Goal: Task Accomplishment & Management: Manage account settings

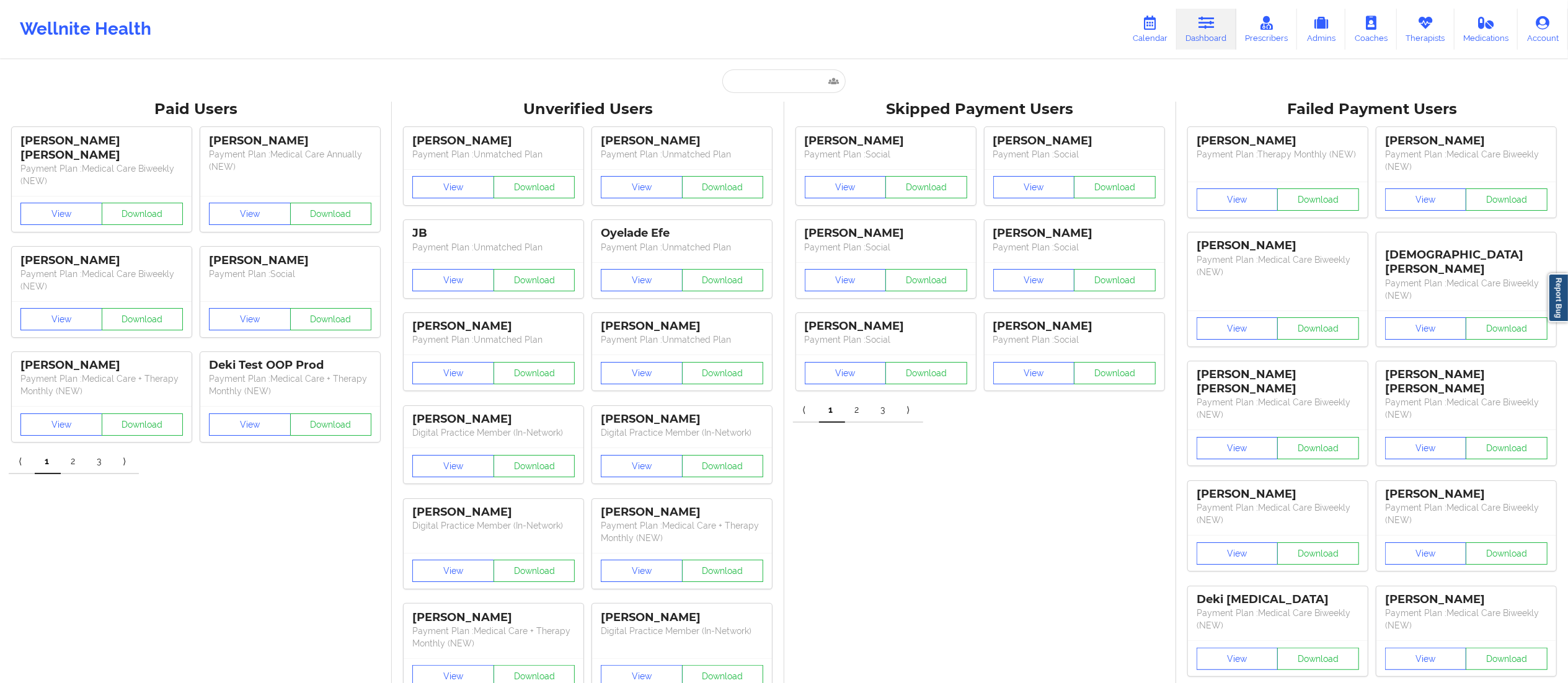
click at [770, 81] on input "text" at bounding box center [784, 81] width 123 height 24
paste input "[PERSON_NAME]"
type input "[PERSON_NAME]"
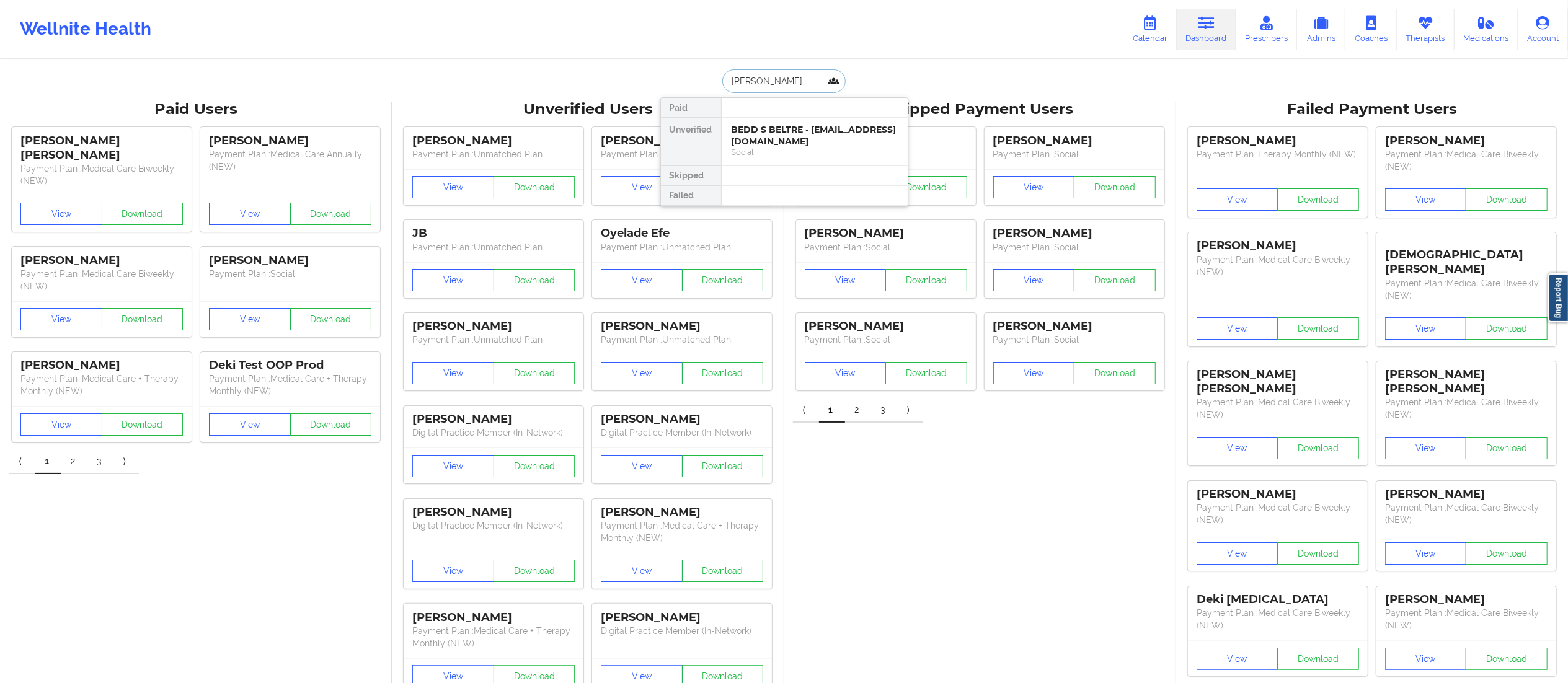
click at [773, 134] on div "BEDD S BELTRE - [EMAIL_ADDRESS][DOMAIN_NAME]" at bounding box center [815, 135] width 166 height 23
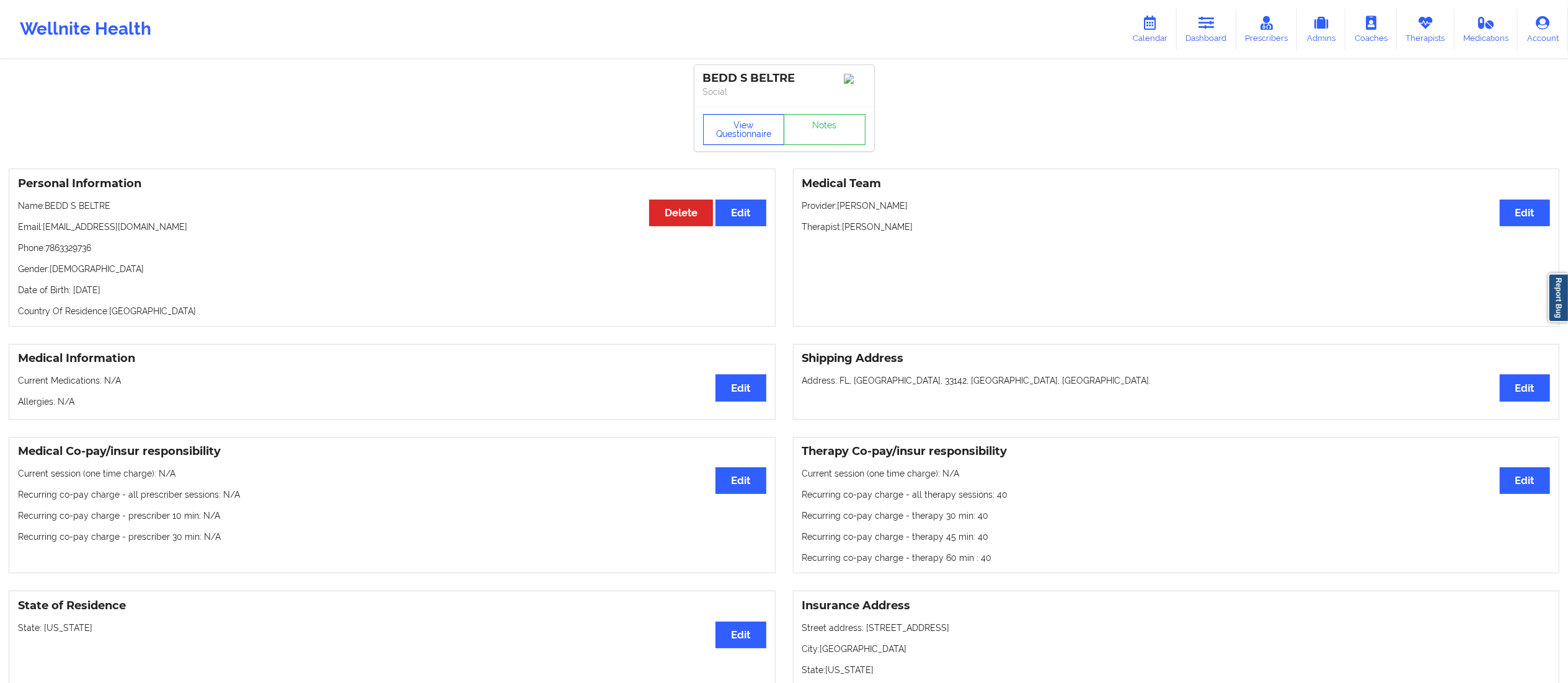
click at [730, 132] on button "View Questionnaire" at bounding box center [744, 129] width 82 height 31
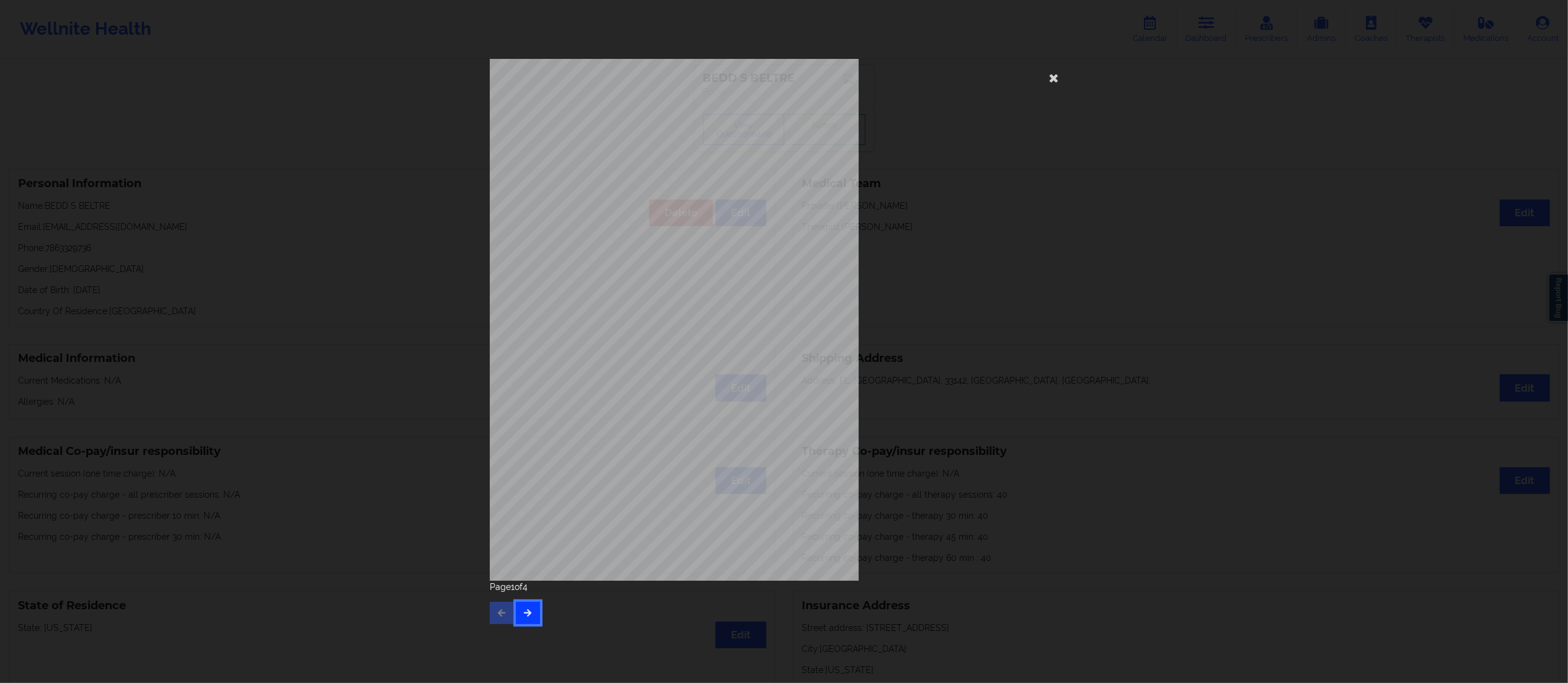
click at [530, 619] on button "button" at bounding box center [528, 613] width 24 height 23
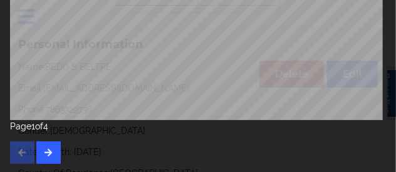
scroll to position [125, 0]
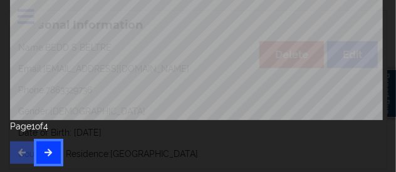
click at [47, 155] on icon "button" at bounding box center [48, 152] width 11 height 8
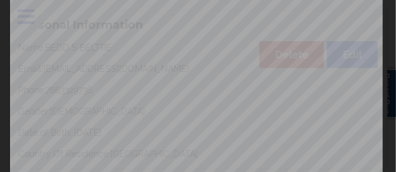
scroll to position [425, 0]
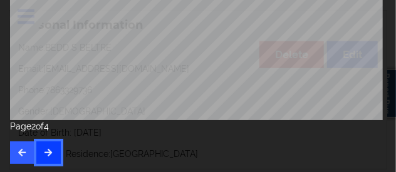
click at [48, 156] on icon "button" at bounding box center [48, 152] width 11 height 8
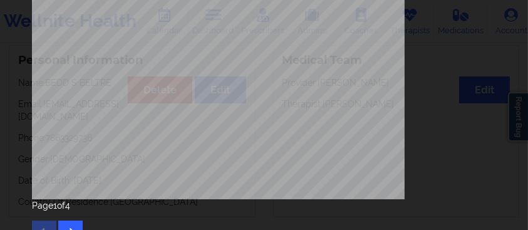
scroll to position [367, 0]
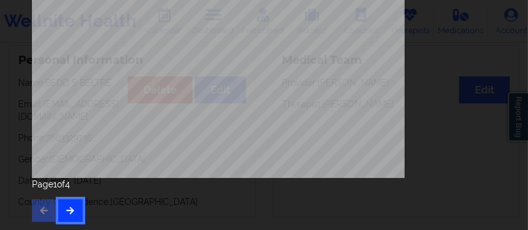
click at [74, 212] on icon "button" at bounding box center [70, 210] width 11 height 8
click at [73, 212] on icon "button" at bounding box center [70, 210] width 11 height 8
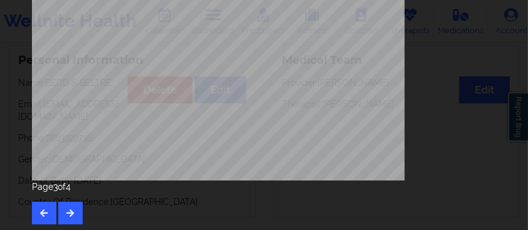
scroll to position [364, 0]
click at [71, 206] on button "button" at bounding box center [70, 213] width 24 height 23
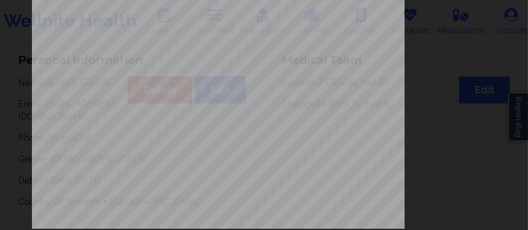
scroll to position [367, 0]
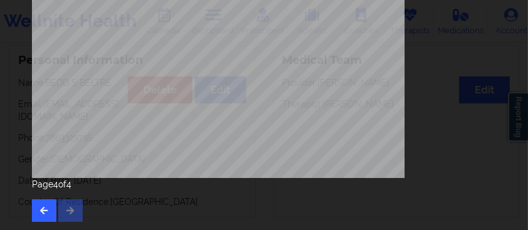
click at [75, 212] on div "Page 4 of 4" at bounding box center [264, 200] width 465 height 44
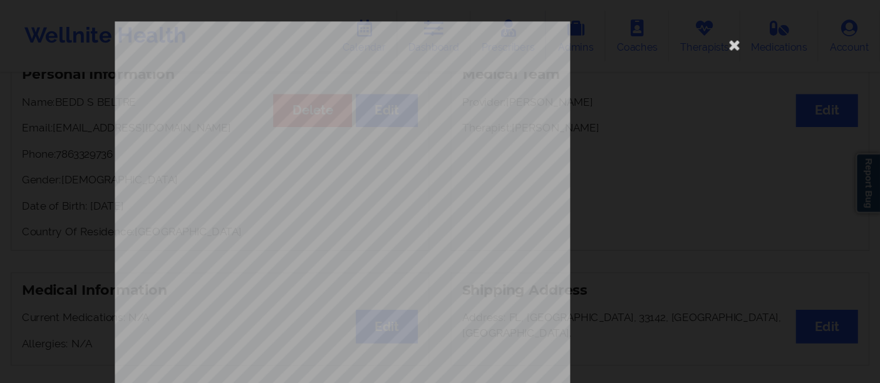
scroll to position [125, 0]
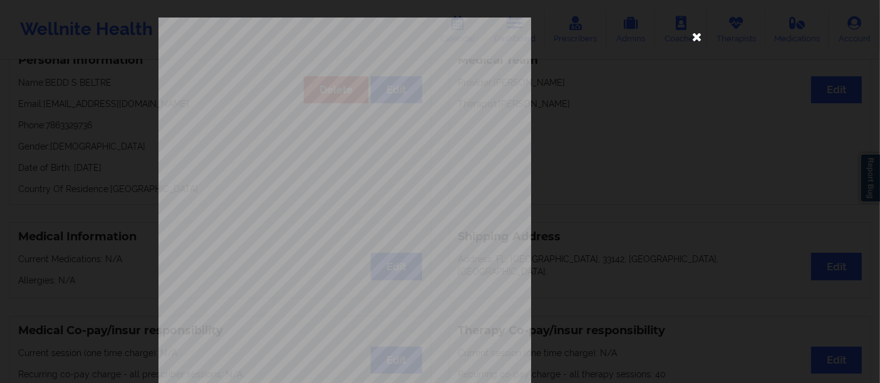
click at [692, 36] on icon at bounding box center [697, 36] width 20 height 20
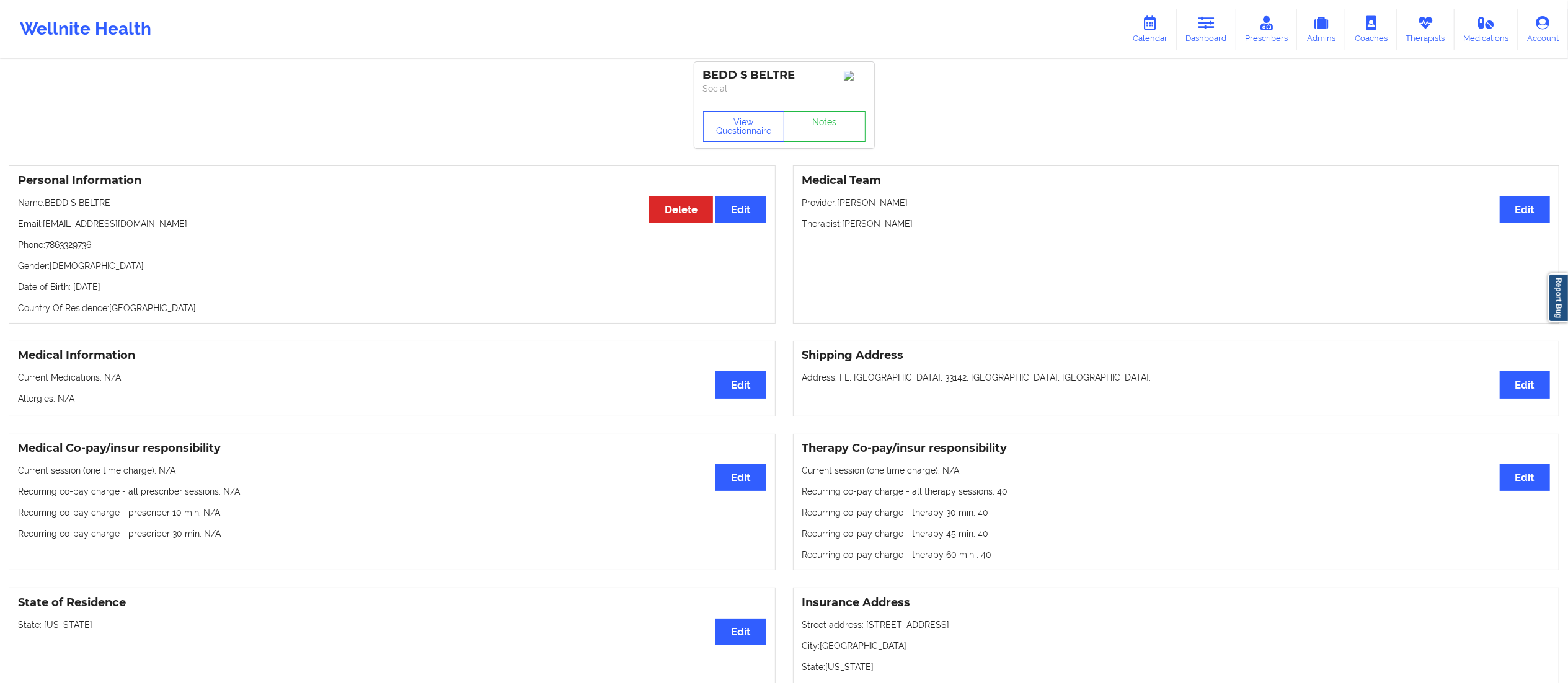
scroll to position [0, 0]
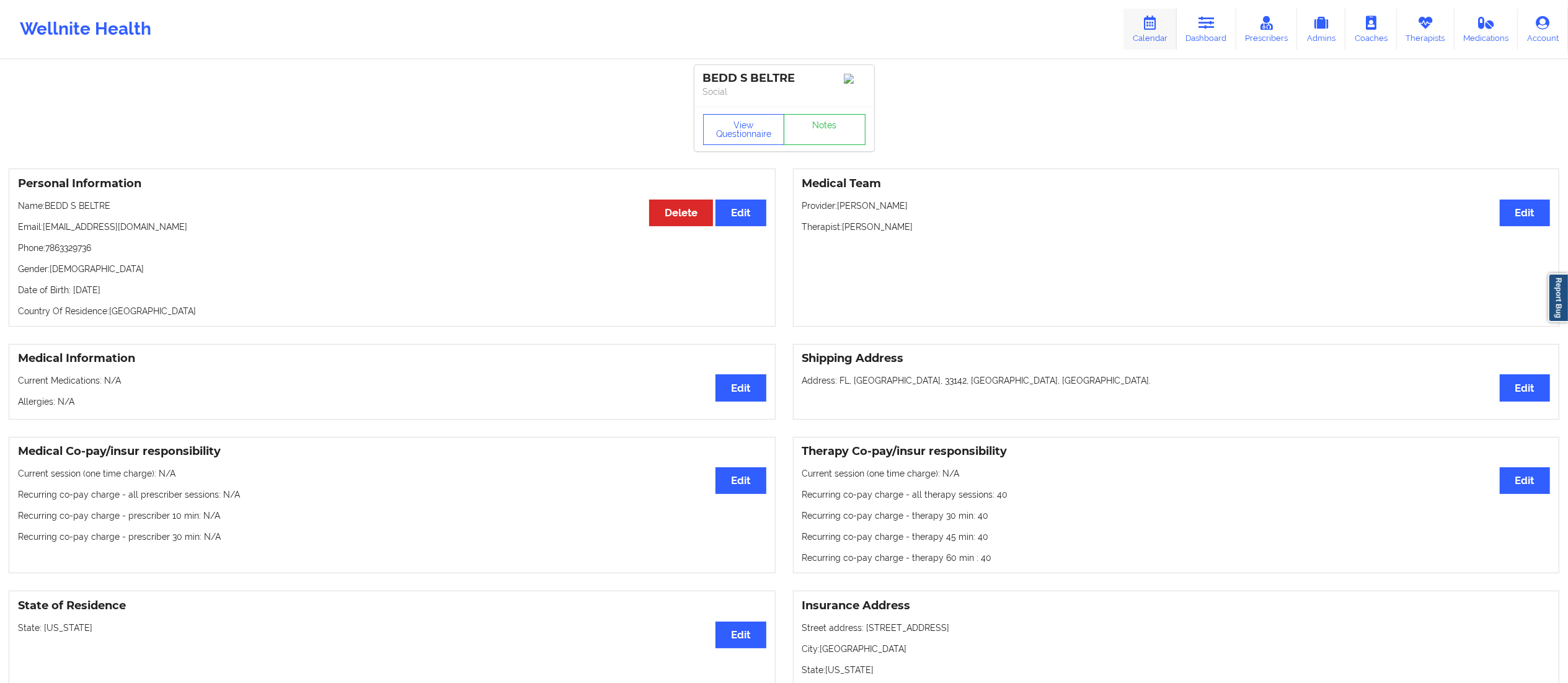
click at [1150, 24] on icon at bounding box center [1150, 23] width 16 height 14
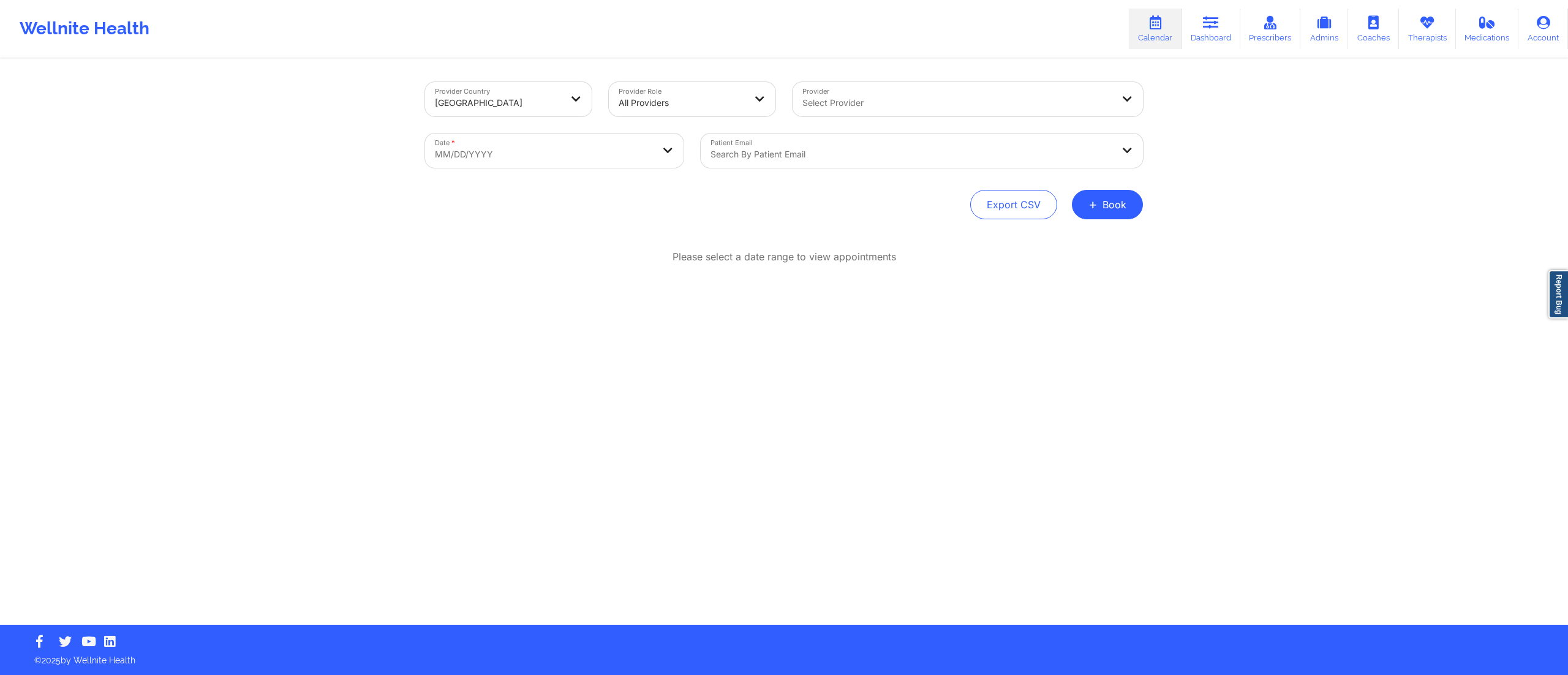
click at [500, 159] on body "Wellnite Health Calendar Dashboard Prescribers Admins Coaches Therapists Medica…" at bounding box center [784, 338] width 1568 height 675
select select "2025-8"
select select "2025-9"
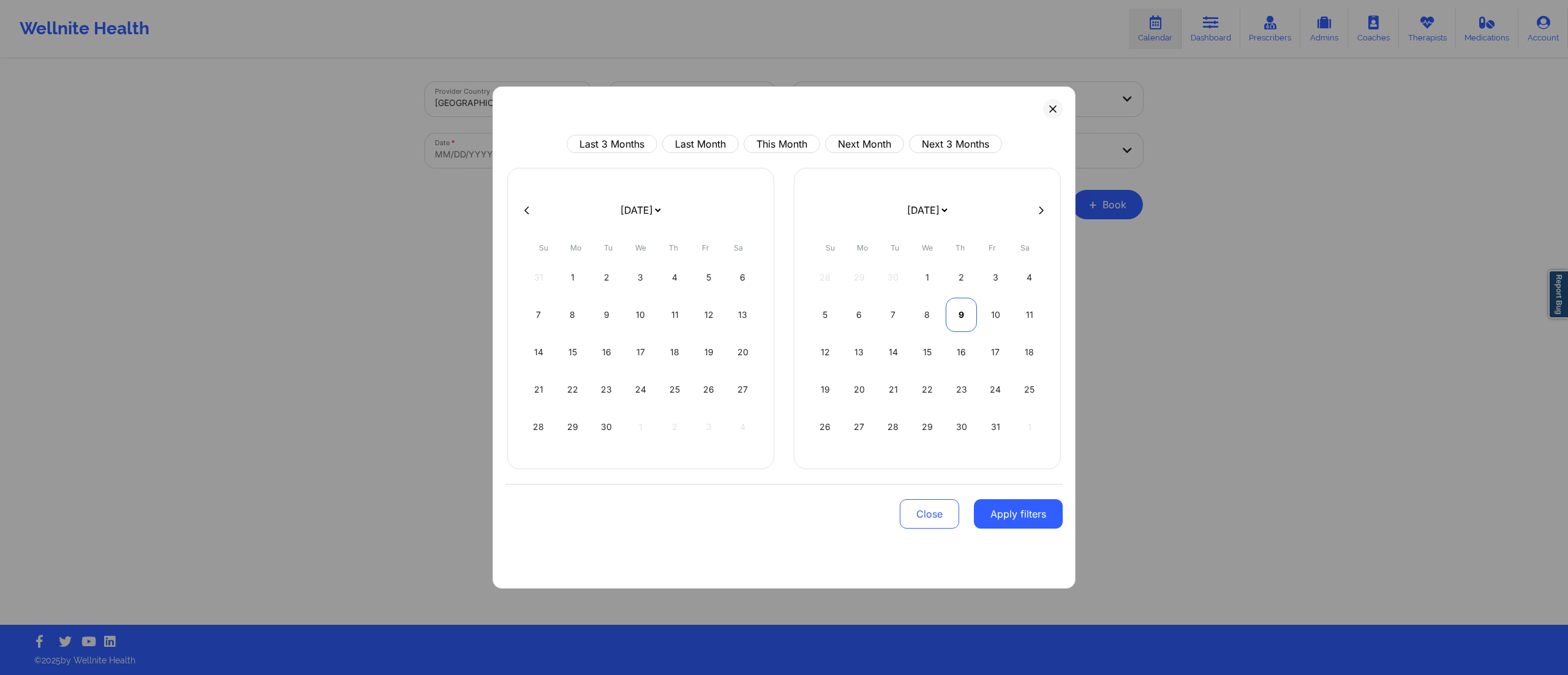
click at [954, 310] on div "9" at bounding box center [962, 314] width 31 height 34
select select "2025-9"
select select "2025-10"
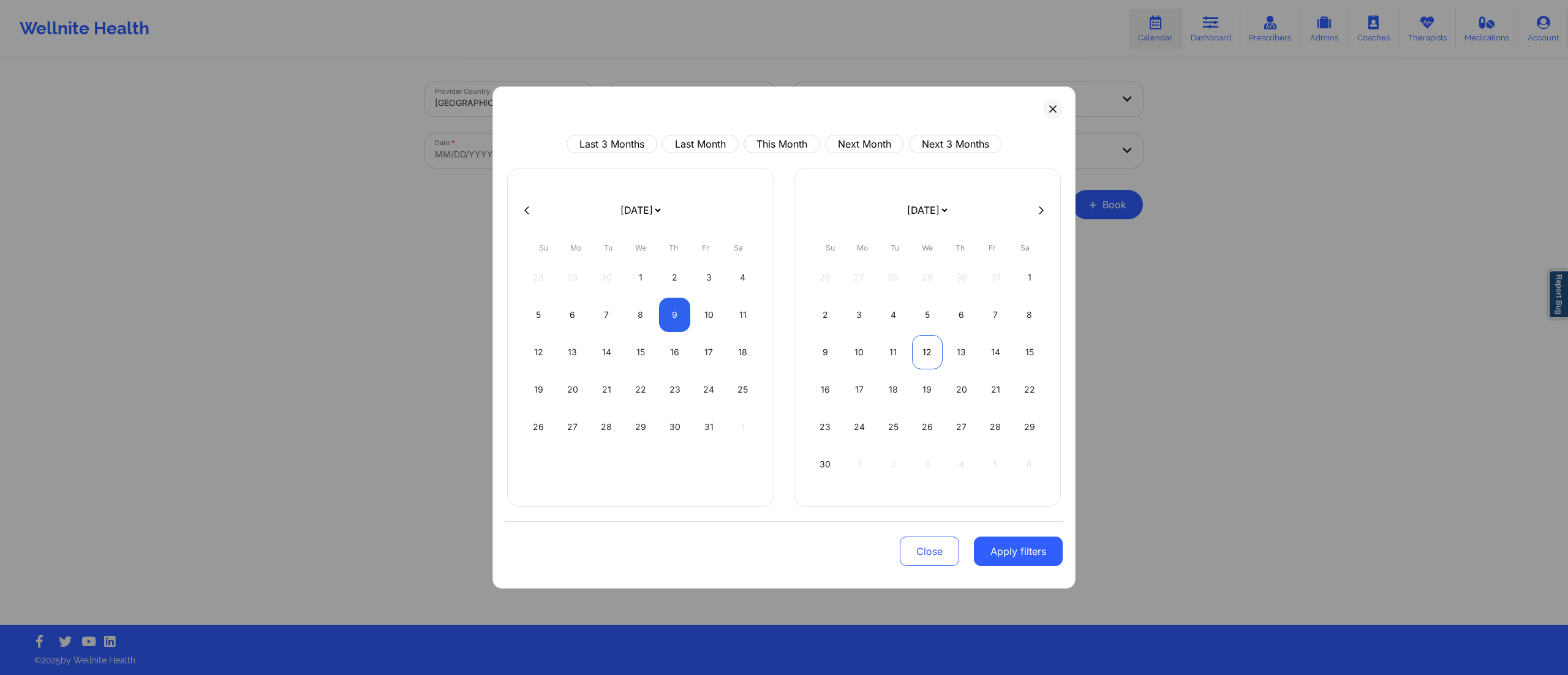
select select "2025-9"
select select "2025-10"
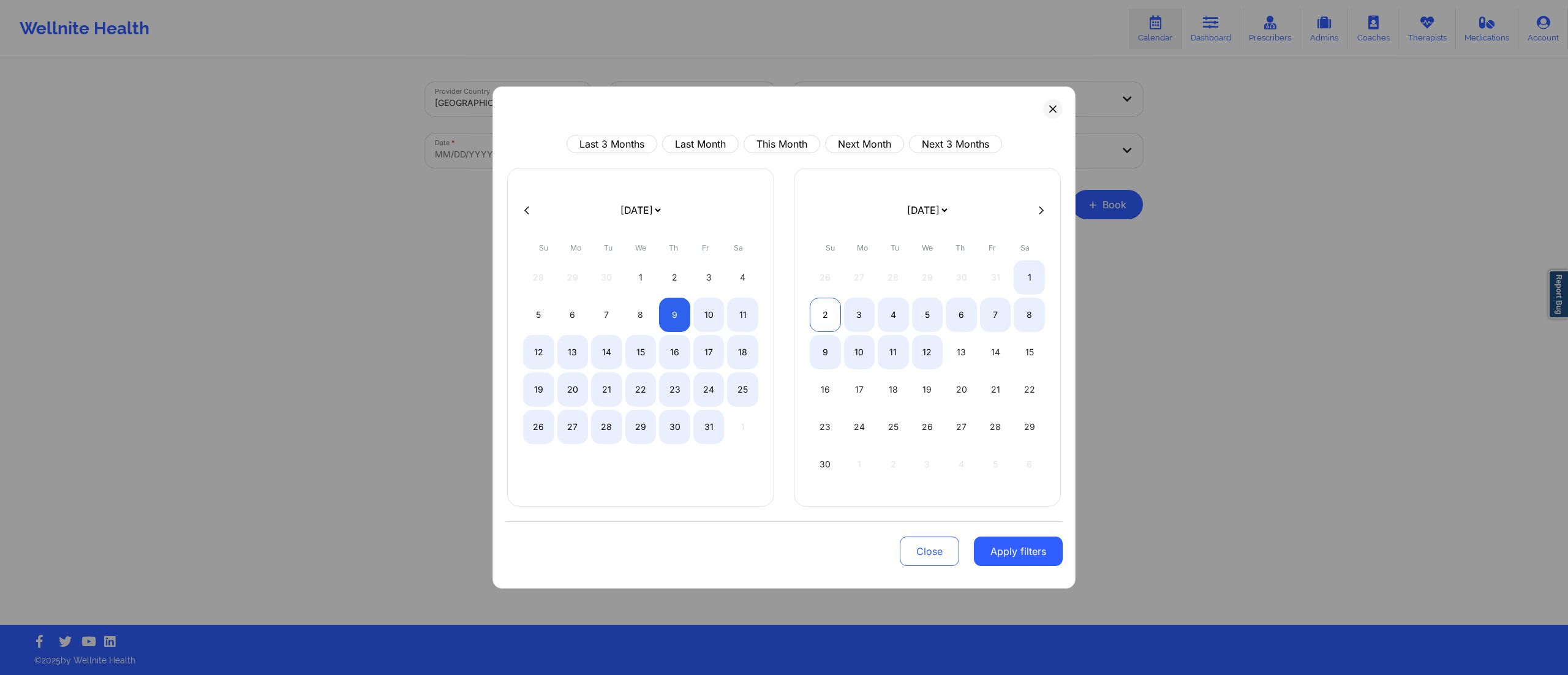
select select "2025-9"
select select "2025-10"
select select "2025-9"
select select "2025-10"
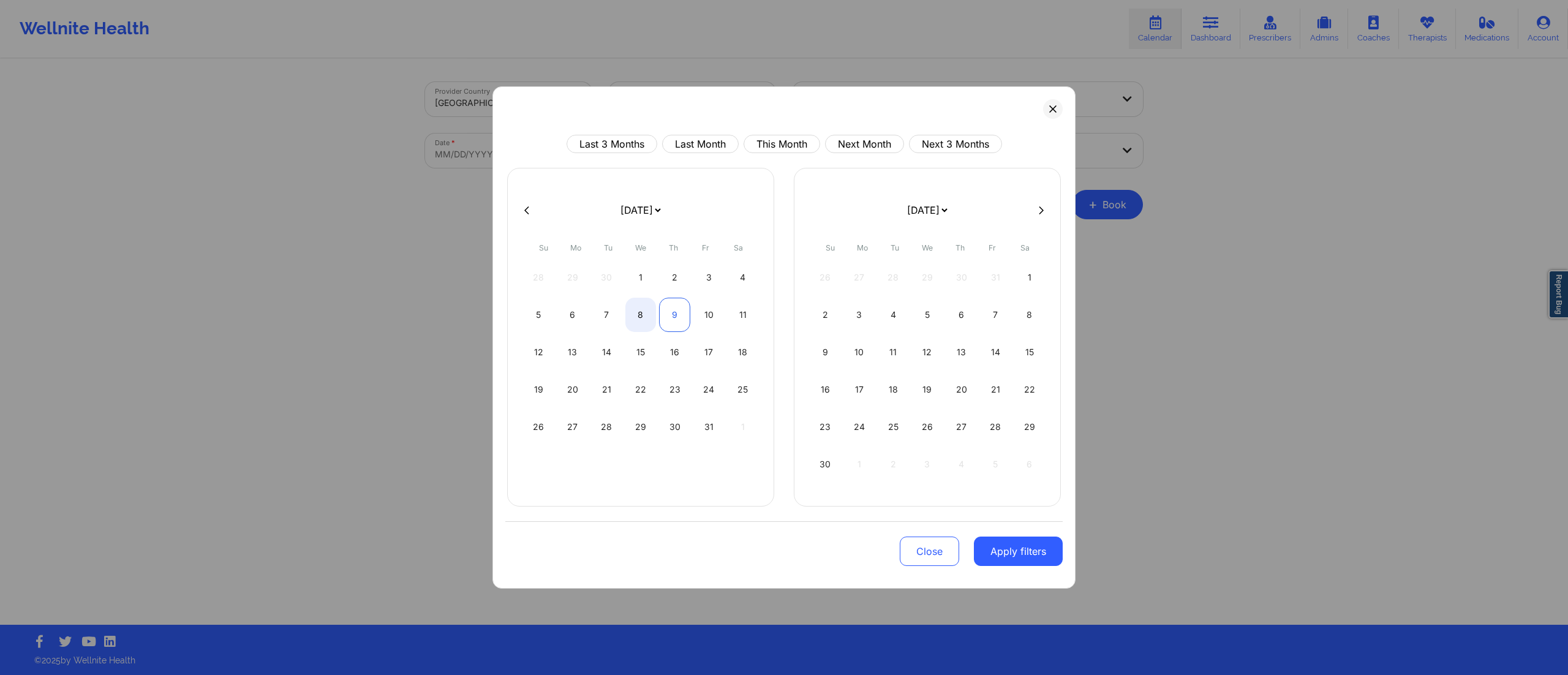
select select "2025-9"
select select "2025-10"
click at [672, 317] on div "9" at bounding box center [675, 314] width 31 height 34
select select "2025-9"
select select "2025-10"
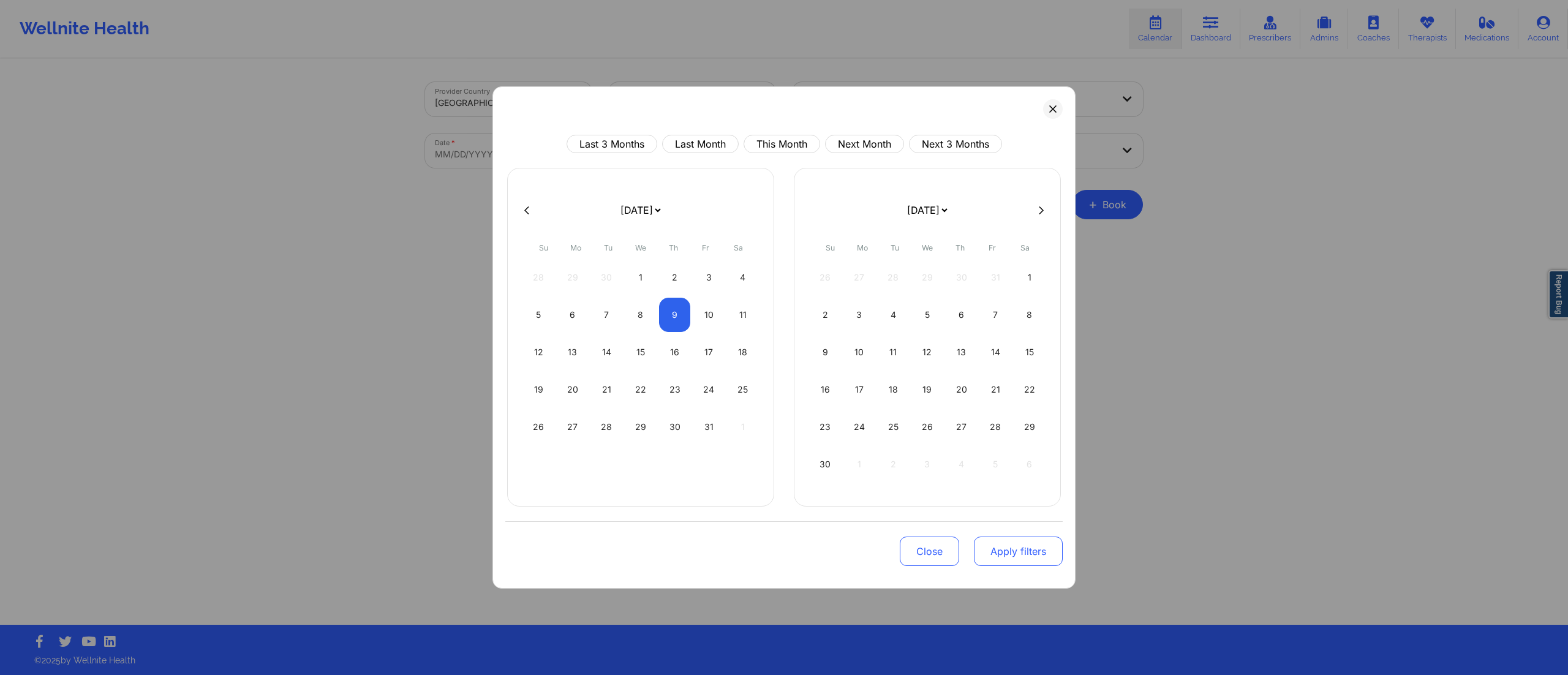
click at [1019, 557] on button "Apply filters" at bounding box center [1018, 551] width 89 height 29
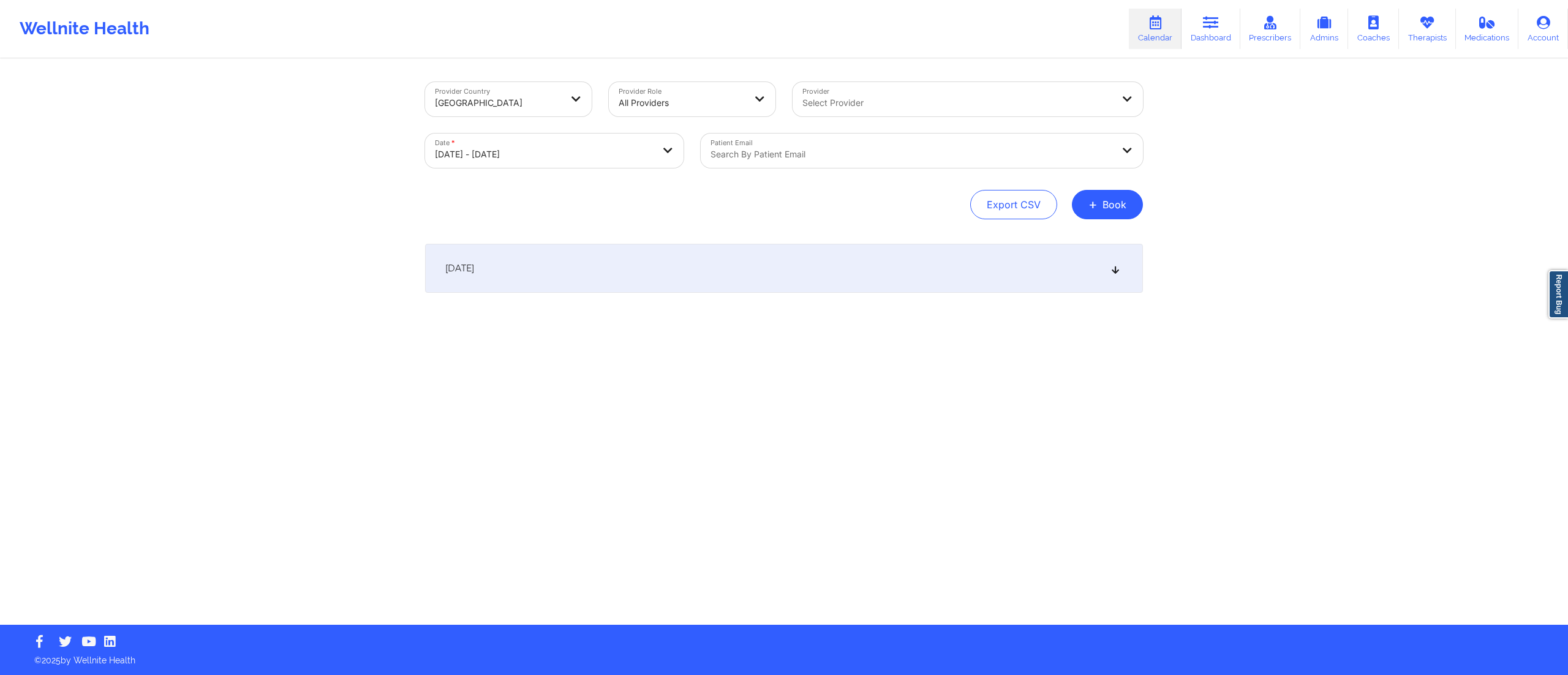
click at [768, 266] on div "[DATE]" at bounding box center [784, 268] width 718 height 49
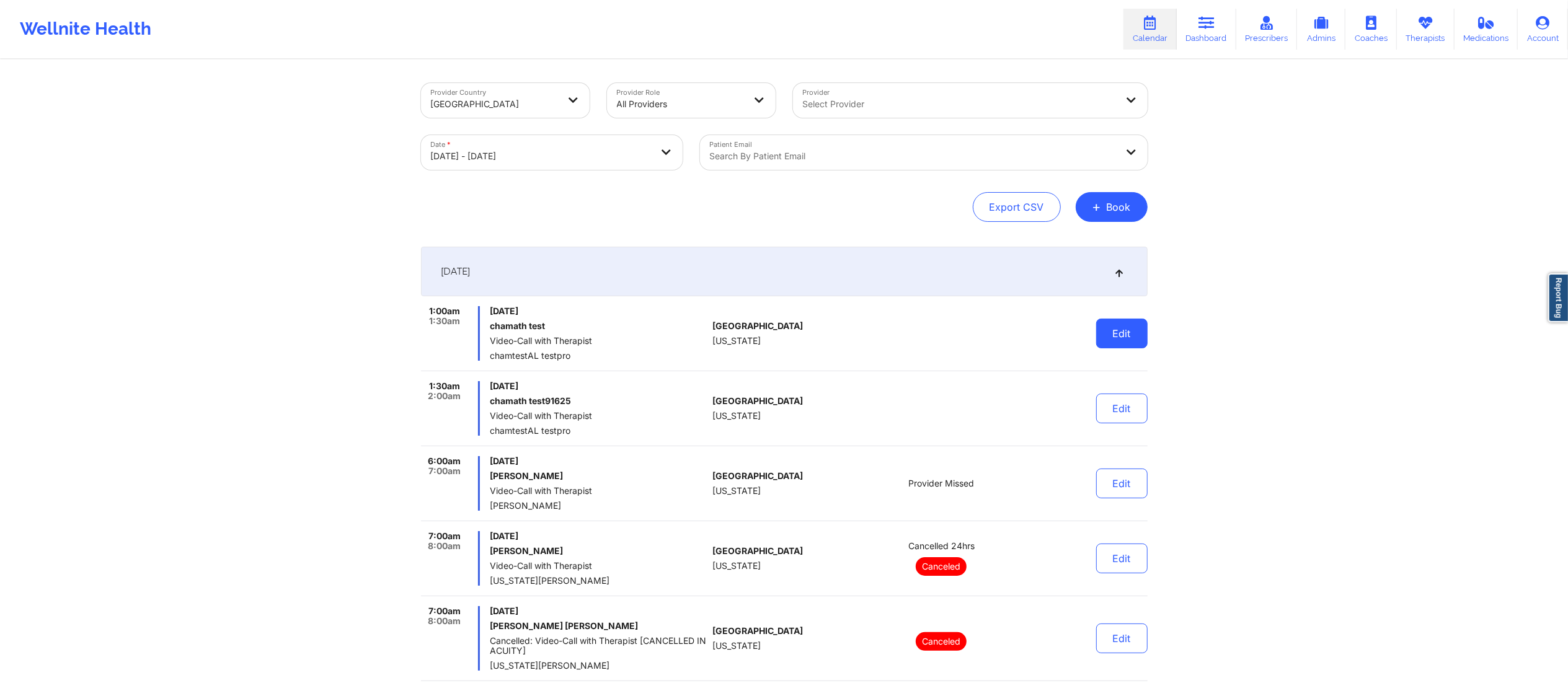
click at [1117, 334] on button "Edit" at bounding box center [1122, 334] width 52 height 30
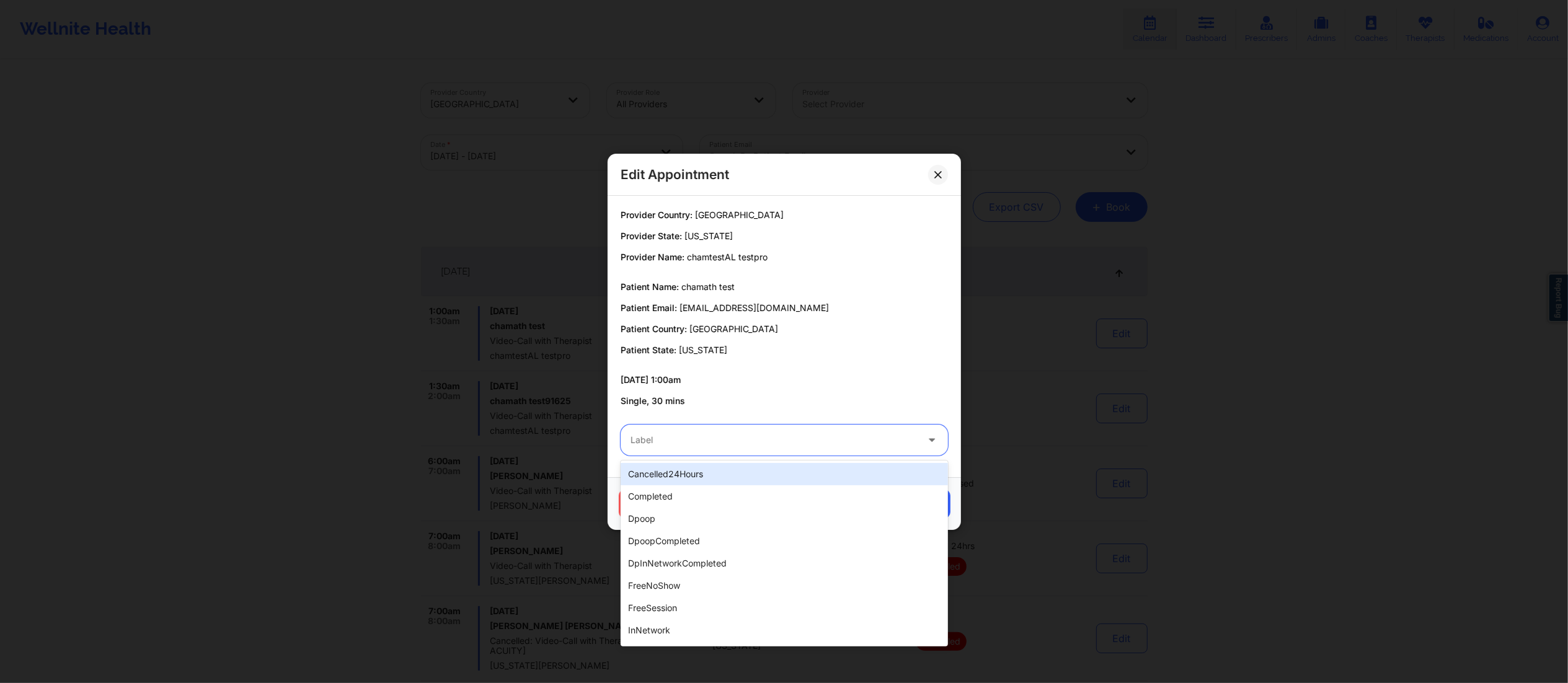
click at [708, 438] on div at bounding box center [774, 439] width 286 height 15
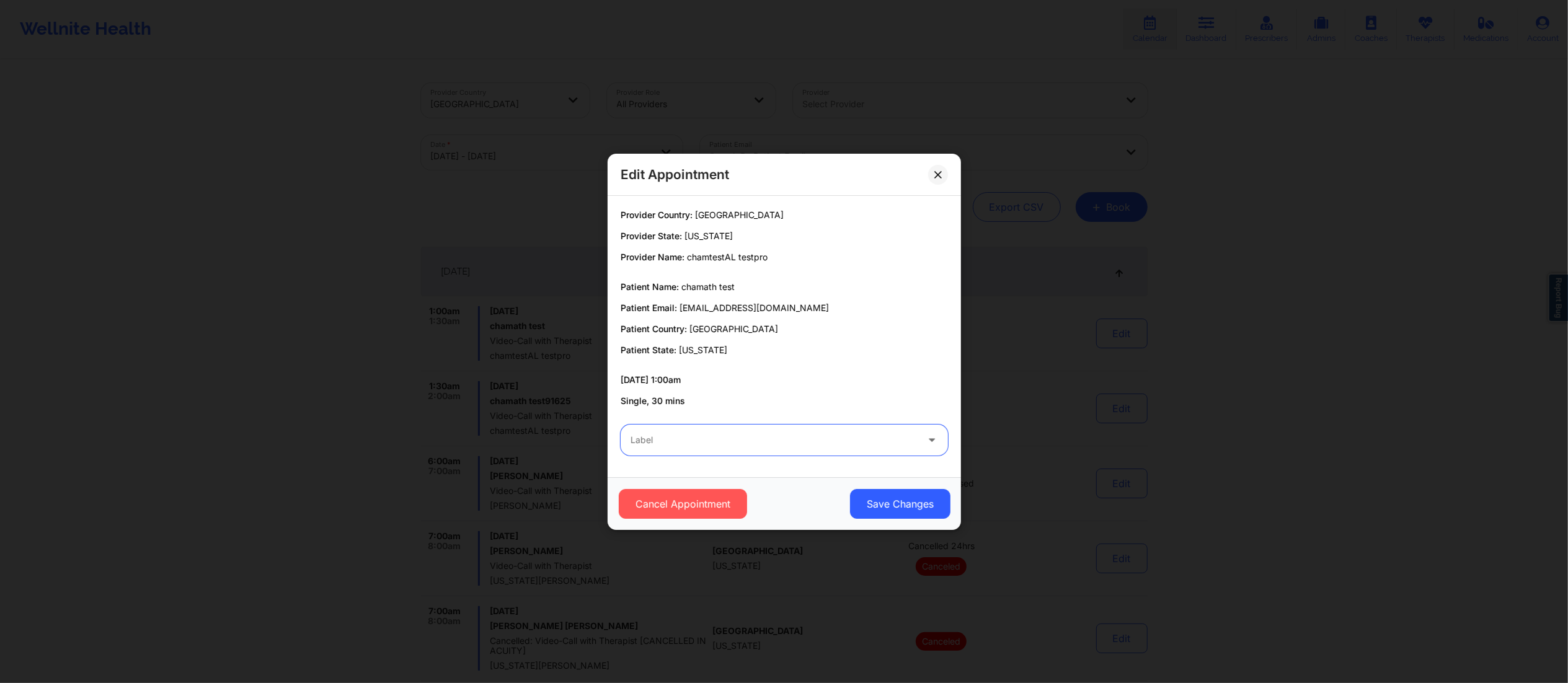
click at [695, 442] on div at bounding box center [774, 439] width 286 height 15
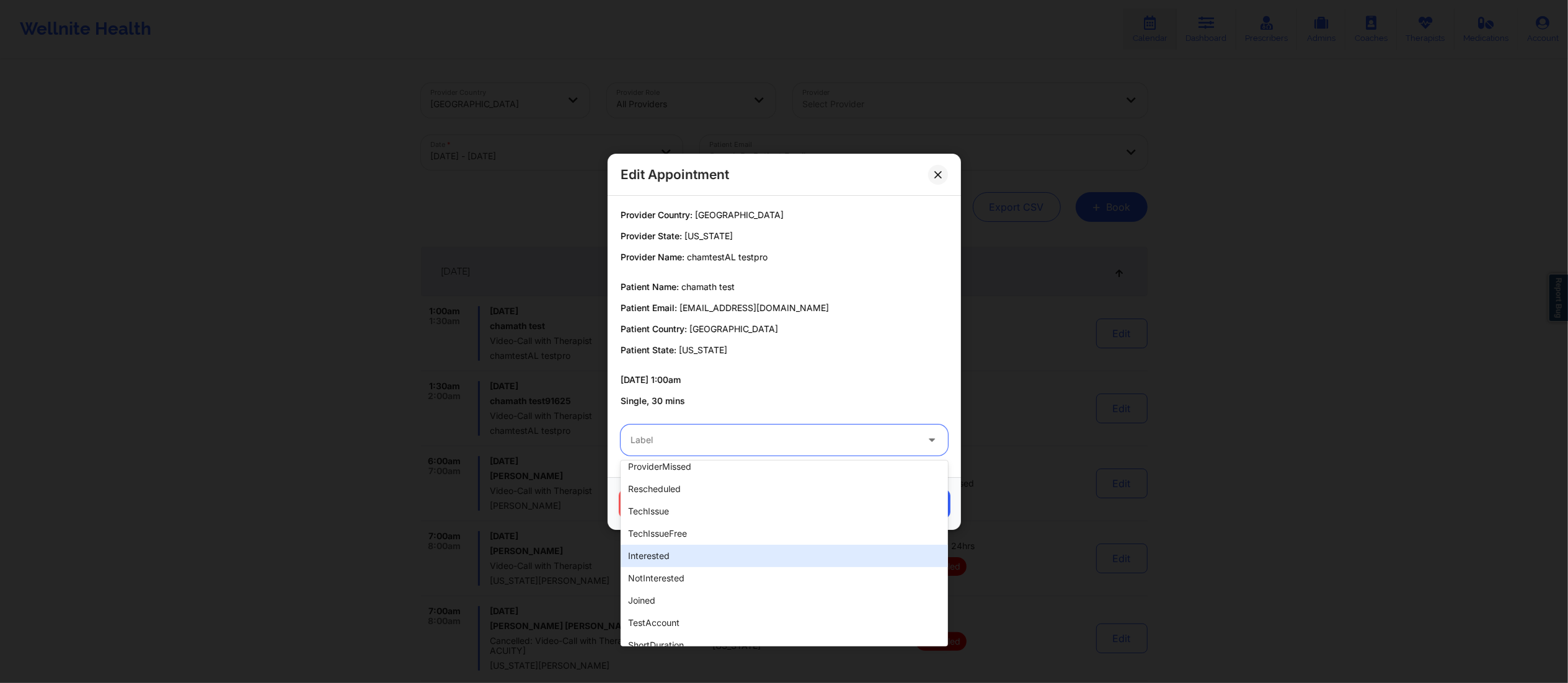
scroll to position [310, 0]
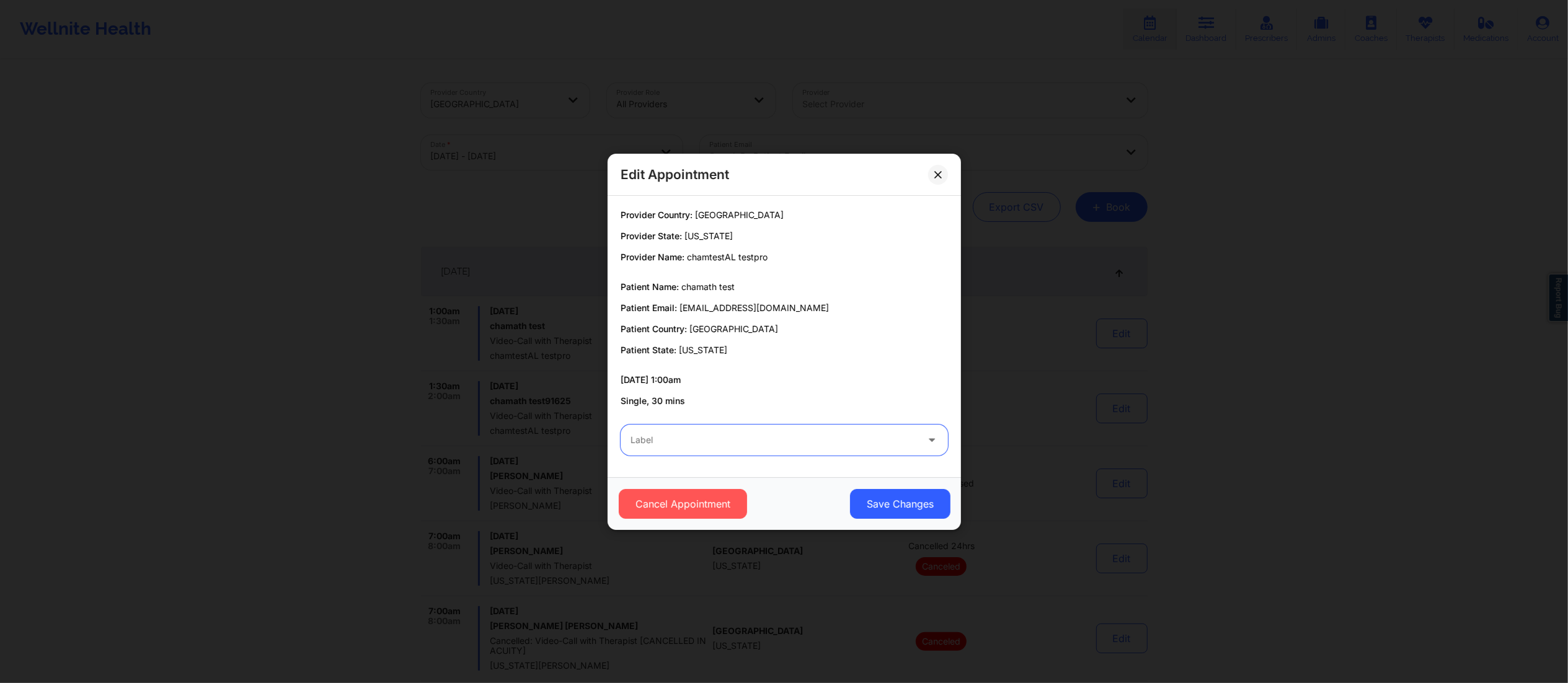
click at [671, 441] on div at bounding box center [774, 439] width 286 height 15
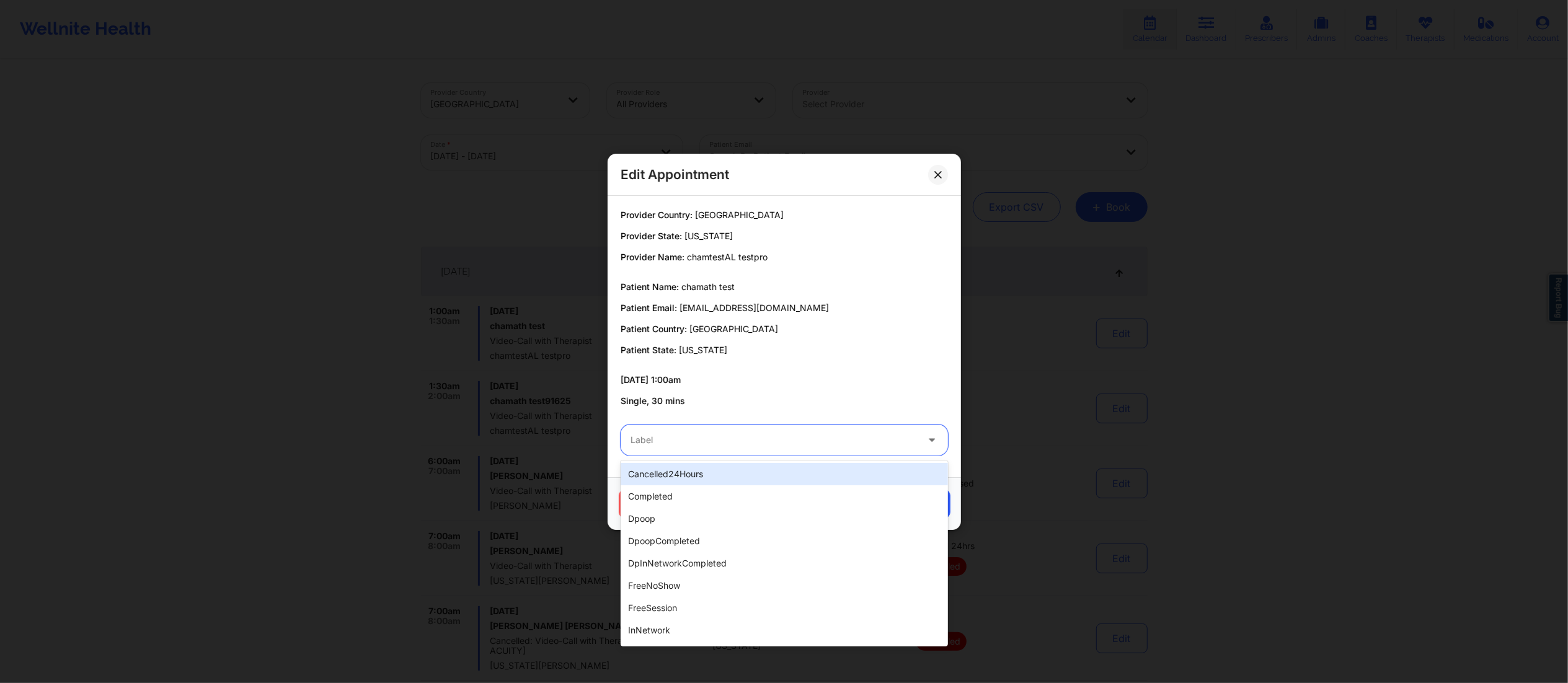
click at [679, 442] on div at bounding box center [774, 439] width 286 height 15
click at [940, 173] on icon at bounding box center [939, 174] width 8 height 8
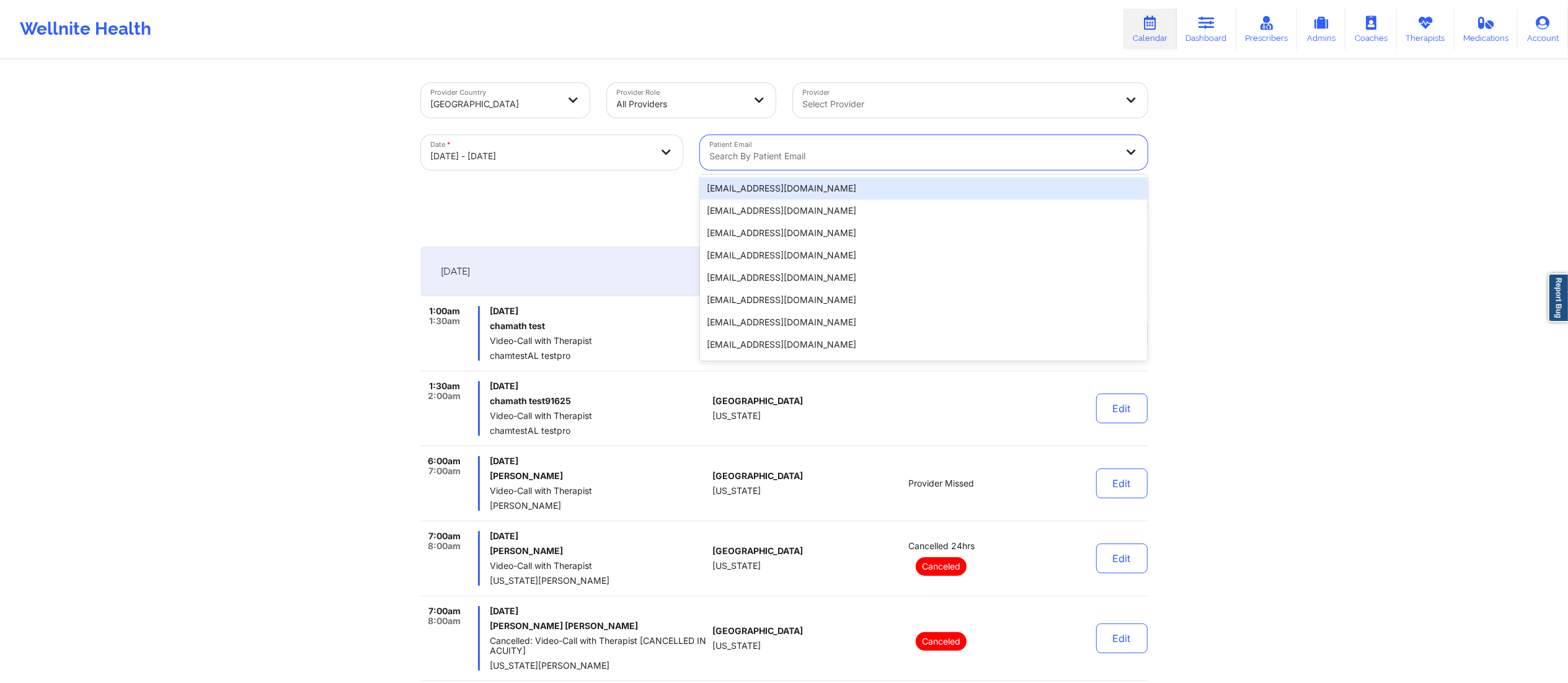
click at [812, 146] on div "Search by patient email" at bounding box center [909, 151] width 418 height 35
paste input "[EMAIL_ADDRESS][DOMAIN_NAME]"
type input "[EMAIL_ADDRESS][DOMAIN_NAME]"
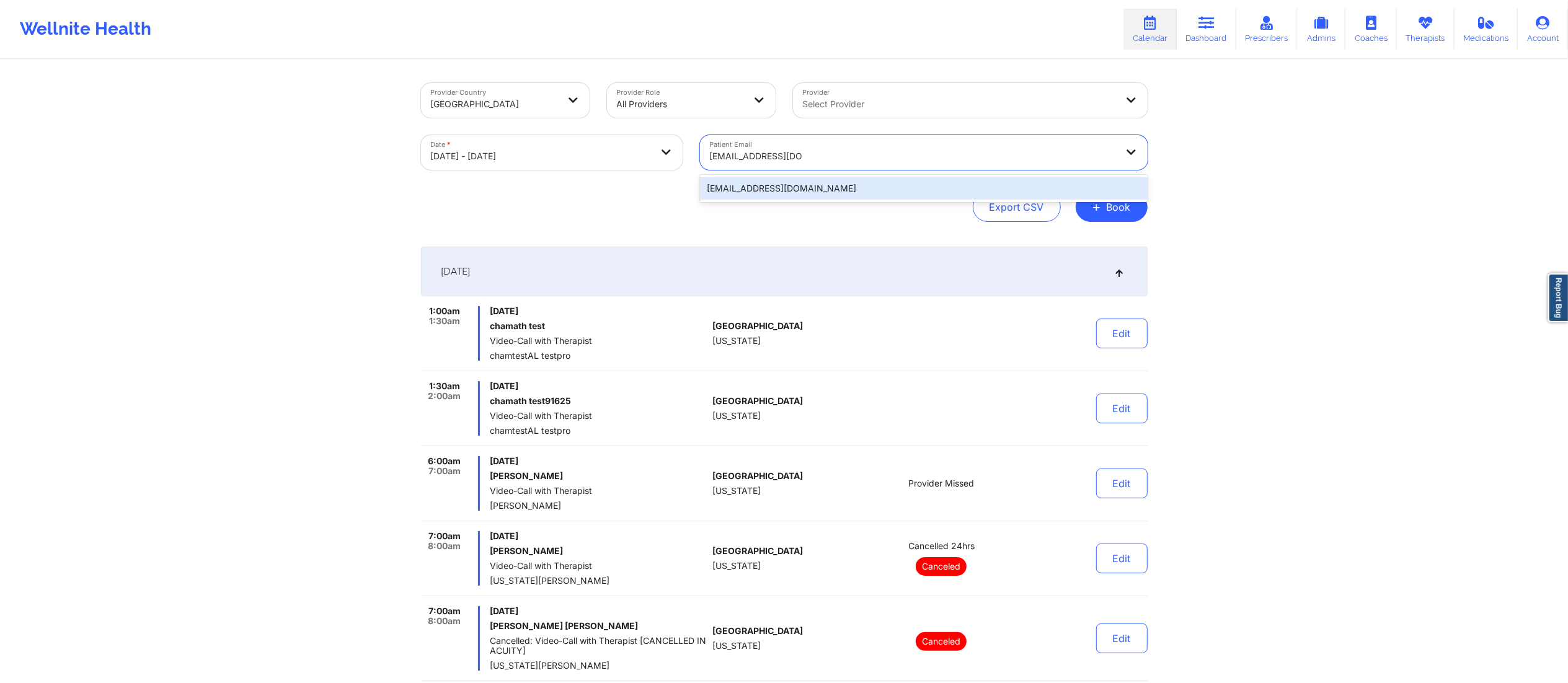
click at [807, 187] on div "[EMAIL_ADDRESS][DOMAIN_NAME]" at bounding box center [924, 188] width 448 height 23
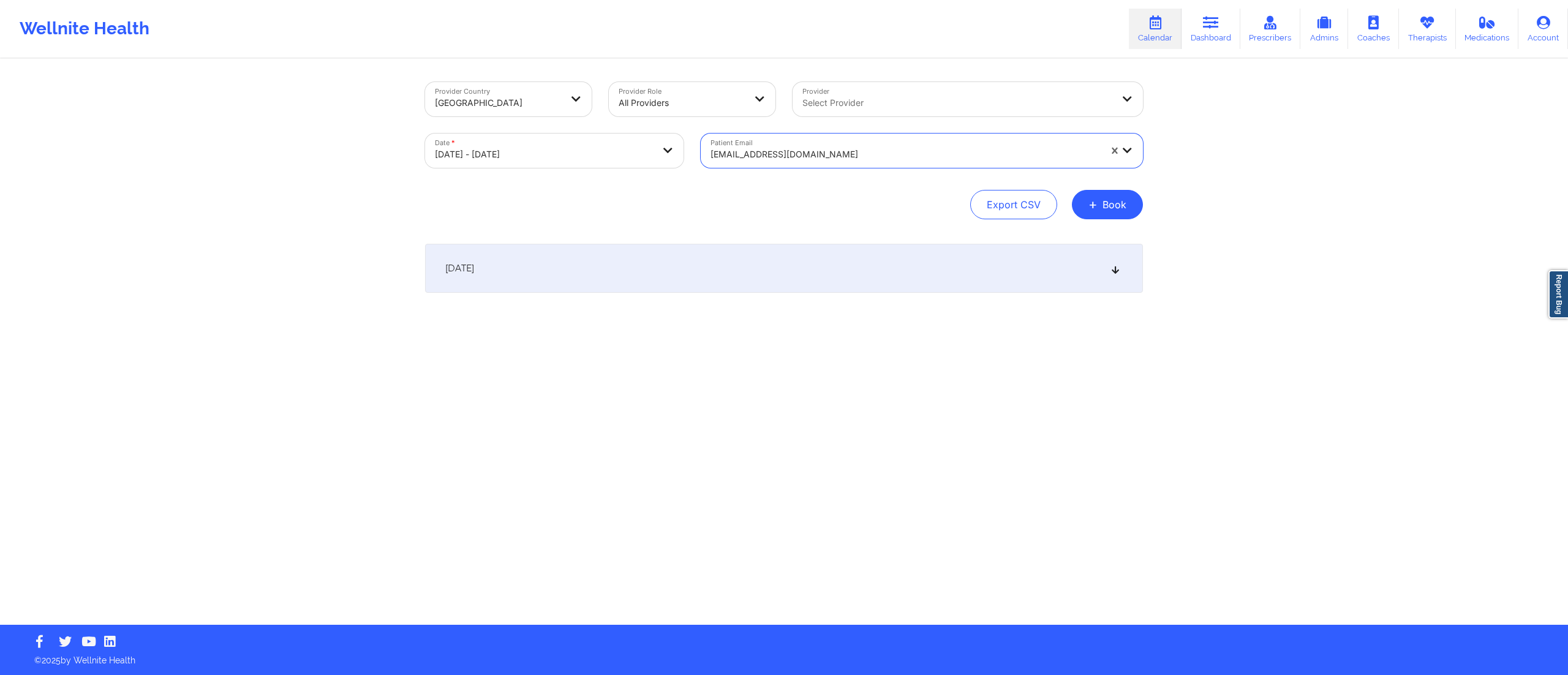
click at [517, 156] on body "Wellnite Health Calendar Dashboard Prescribers Admins Coaches Therapists Medica…" at bounding box center [784, 338] width 1568 height 675
select select "2025-9"
select select "2025-10"
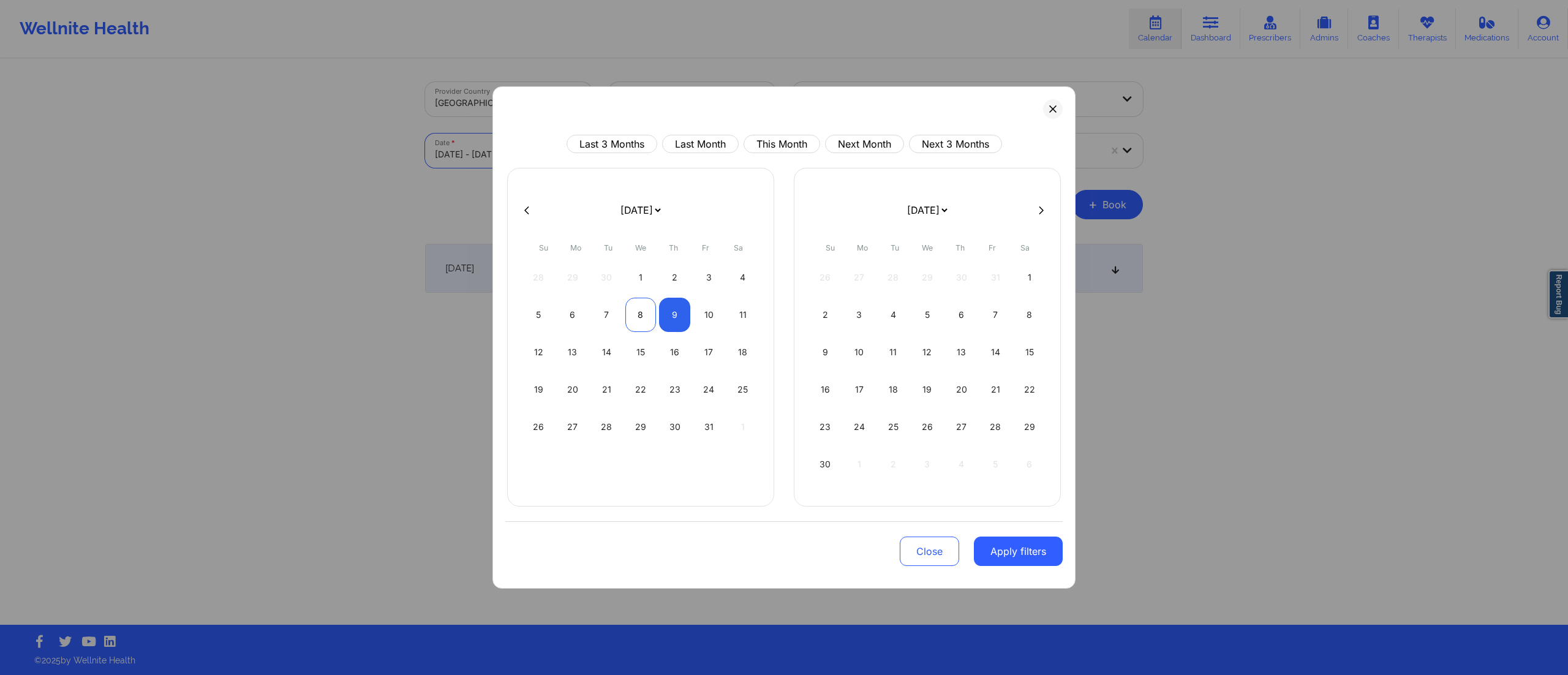
click at [643, 310] on div "8" at bounding box center [641, 314] width 31 height 34
select select "2025-9"
select select "2025-10"
select select "2025-9"
select select "2025-10"
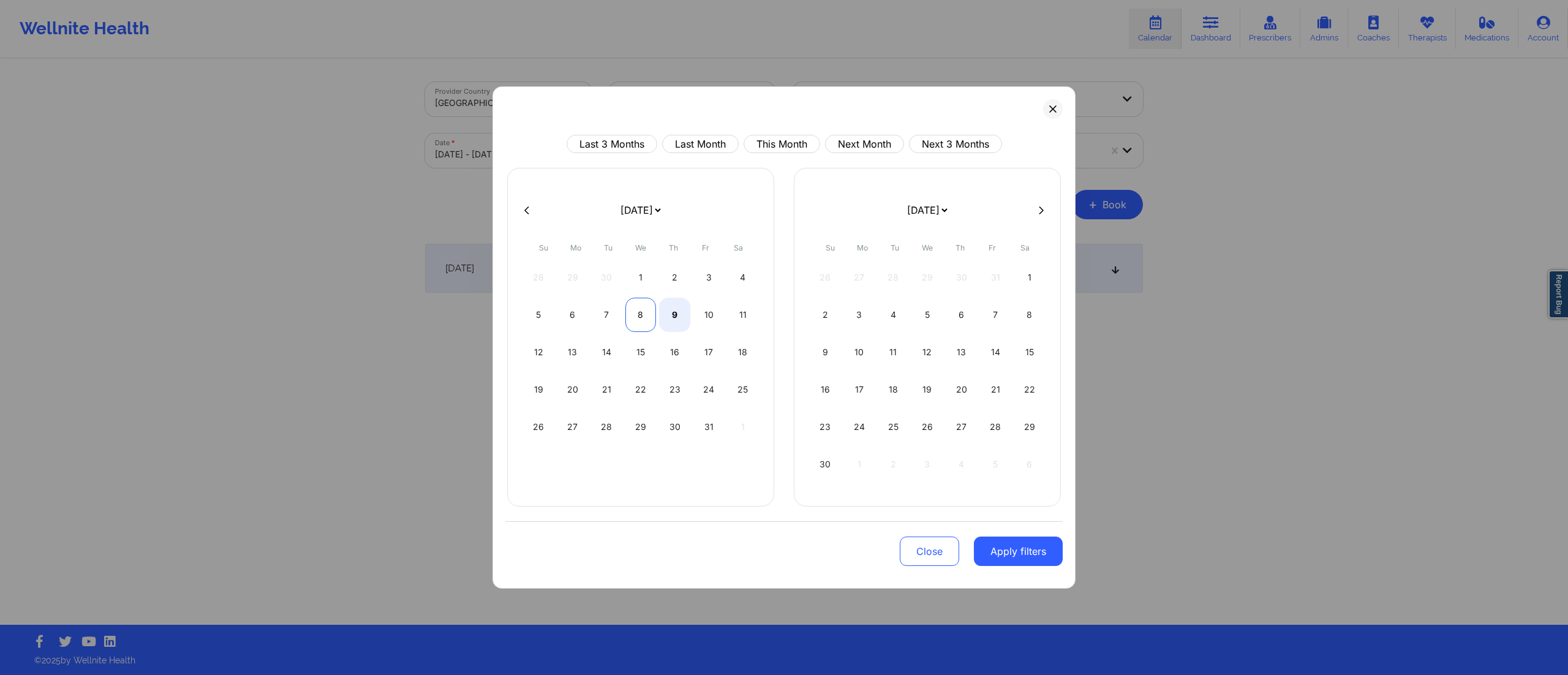
select select "2025-9"
select select "2025-10"
select select "2025-9"
select select "2025-10"
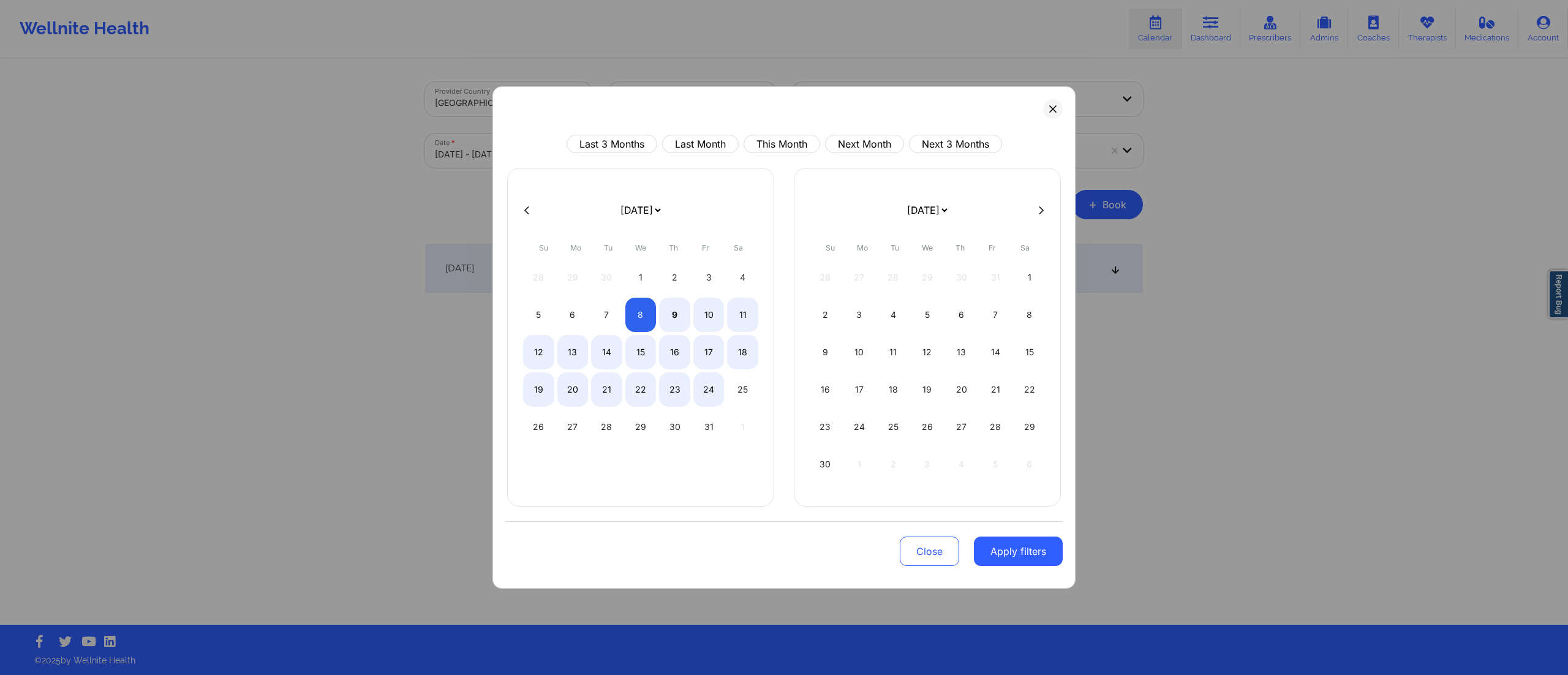
select select "2025-9"
select select "2025-10"
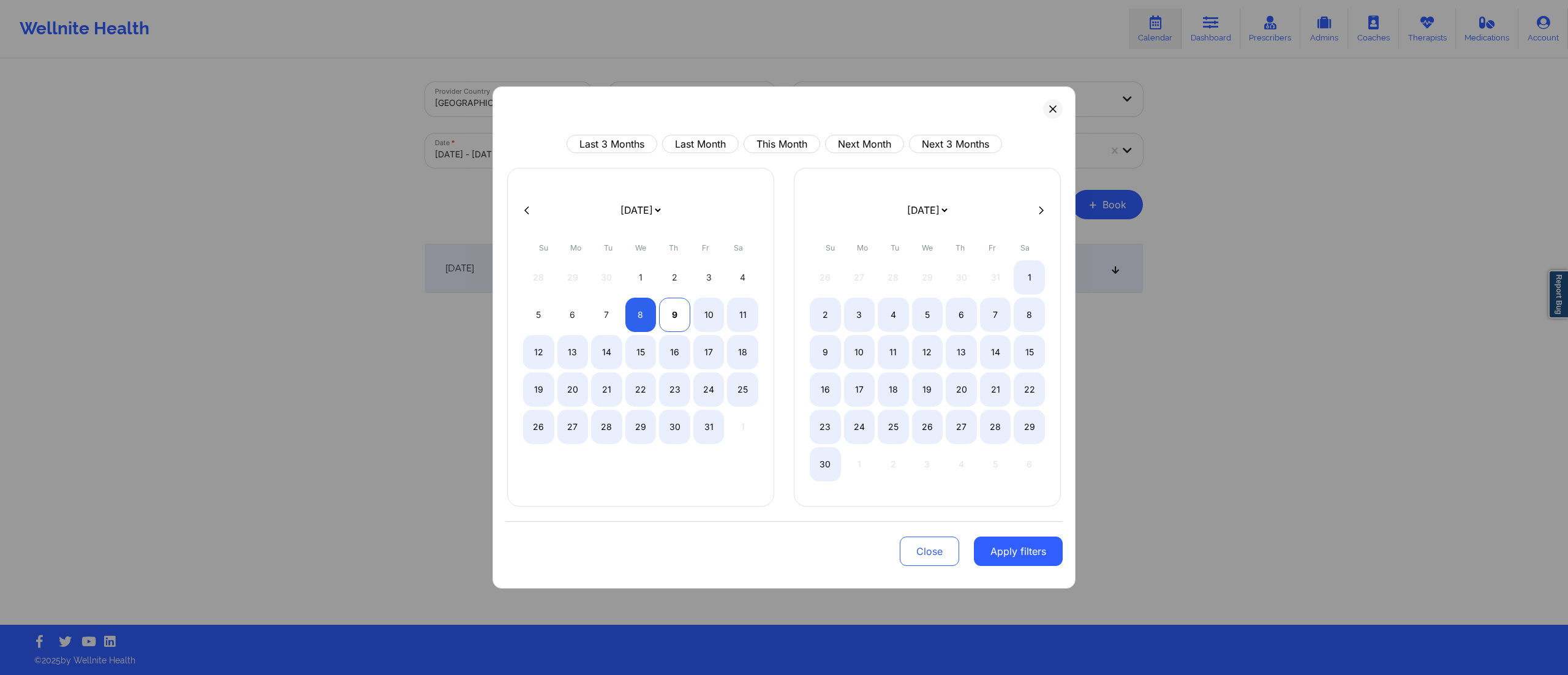
select select "2025-9"
select select "2025-10"
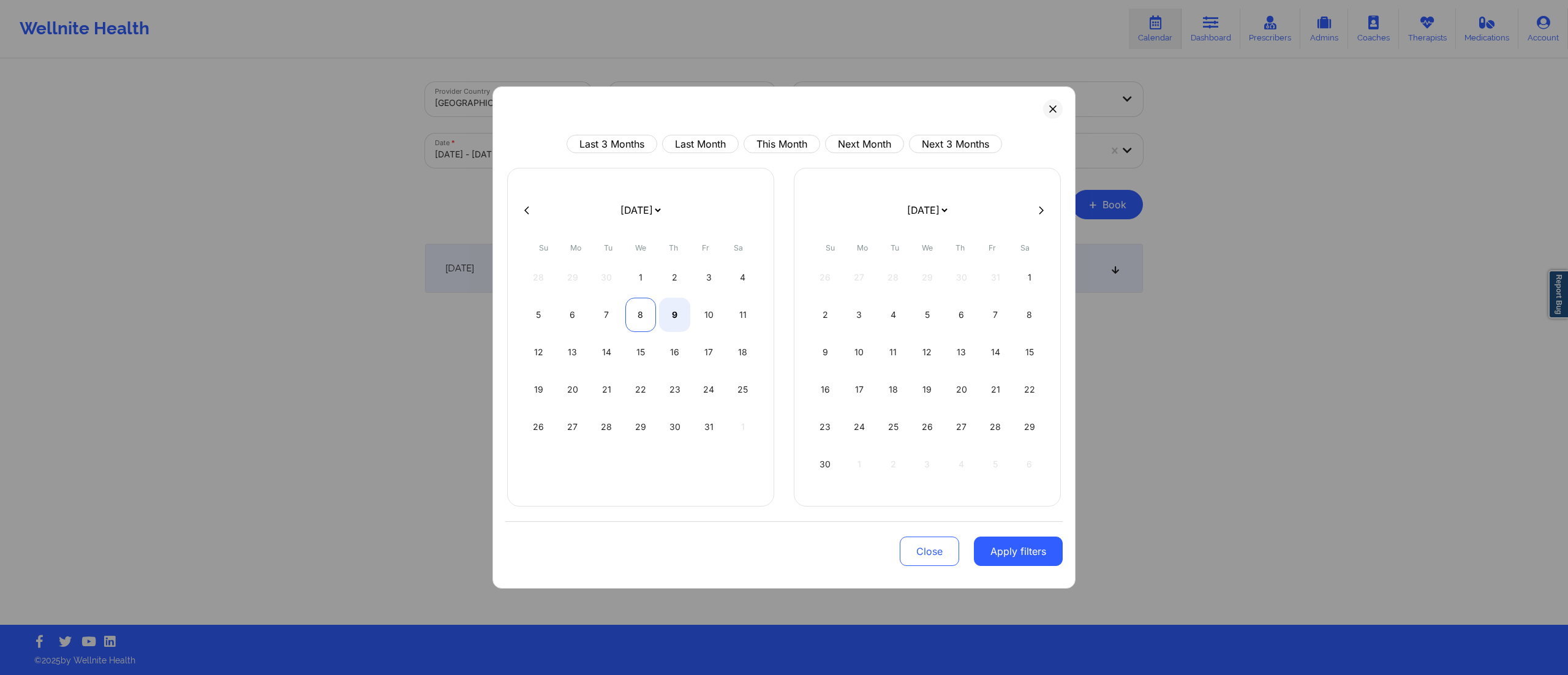
select select "2025-9"
select select "2025-10"
click at [638, 311] on div "8" at bounding box center [641, 314] width 31 height 34
select select "2025-9"
select select "2025-10"
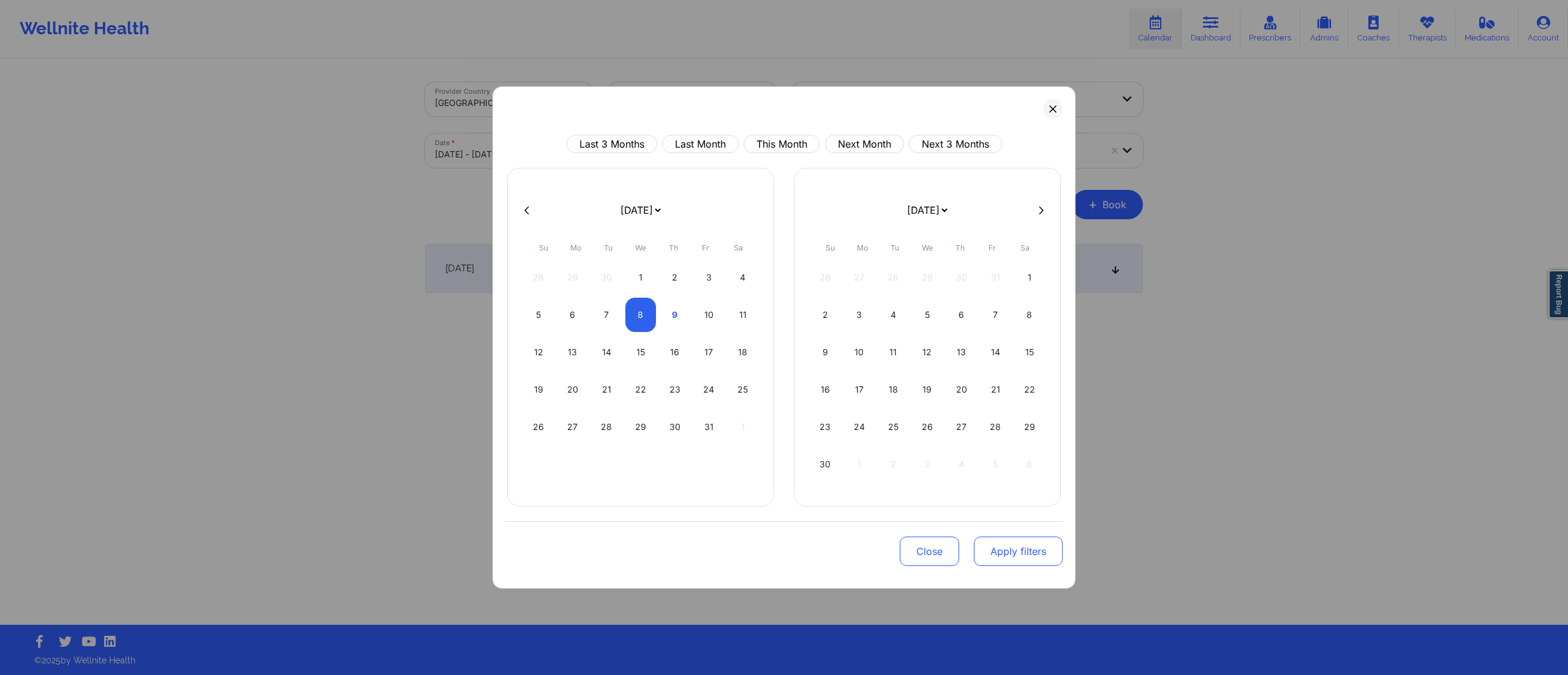
click at [1017, 553] on button "Apply filters" at bounding box center [1018, 551] width 89 height 29
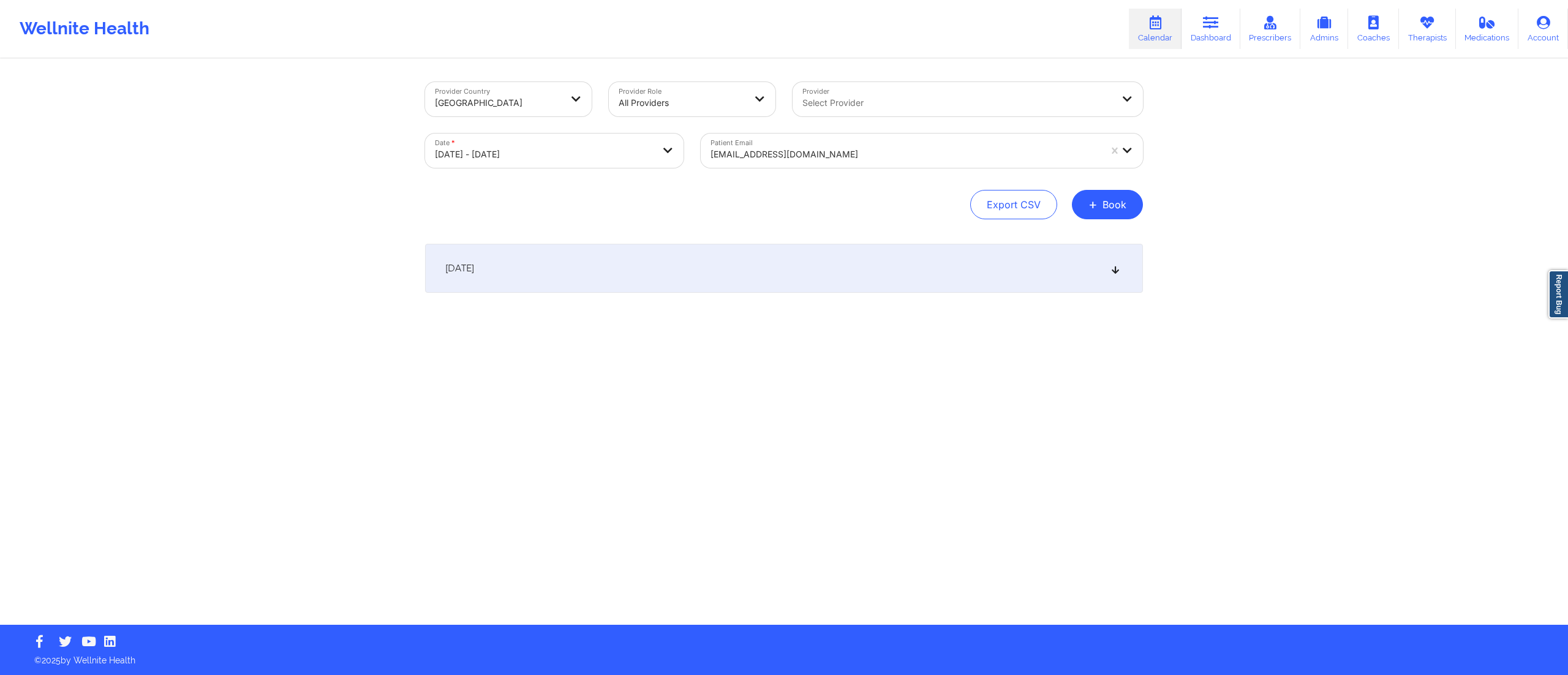
click at [738, 248] on div "[DATE]" at bounding box center [784, 268] width 718 height 49
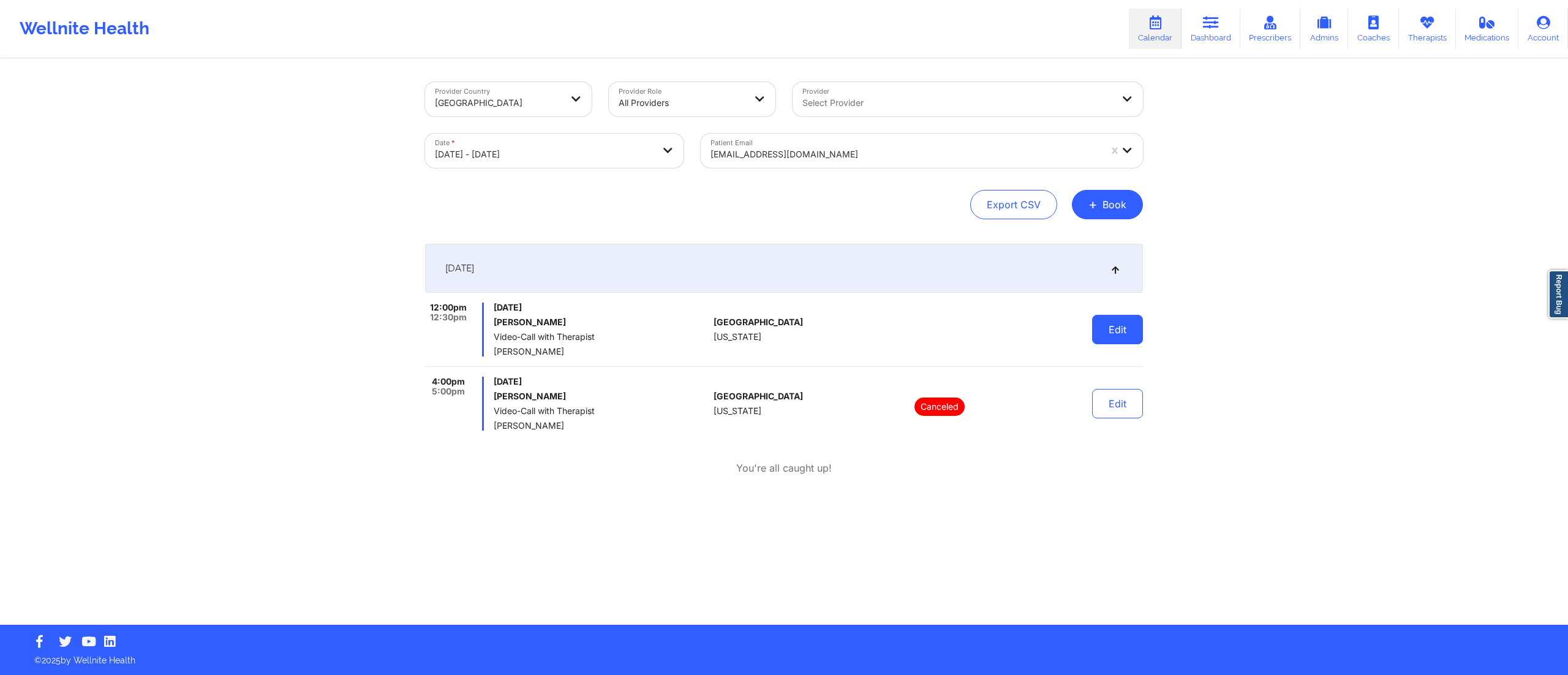
click at [1117, 335] on button "Edit" at bounding box center [1117, 330] width 51 height 29
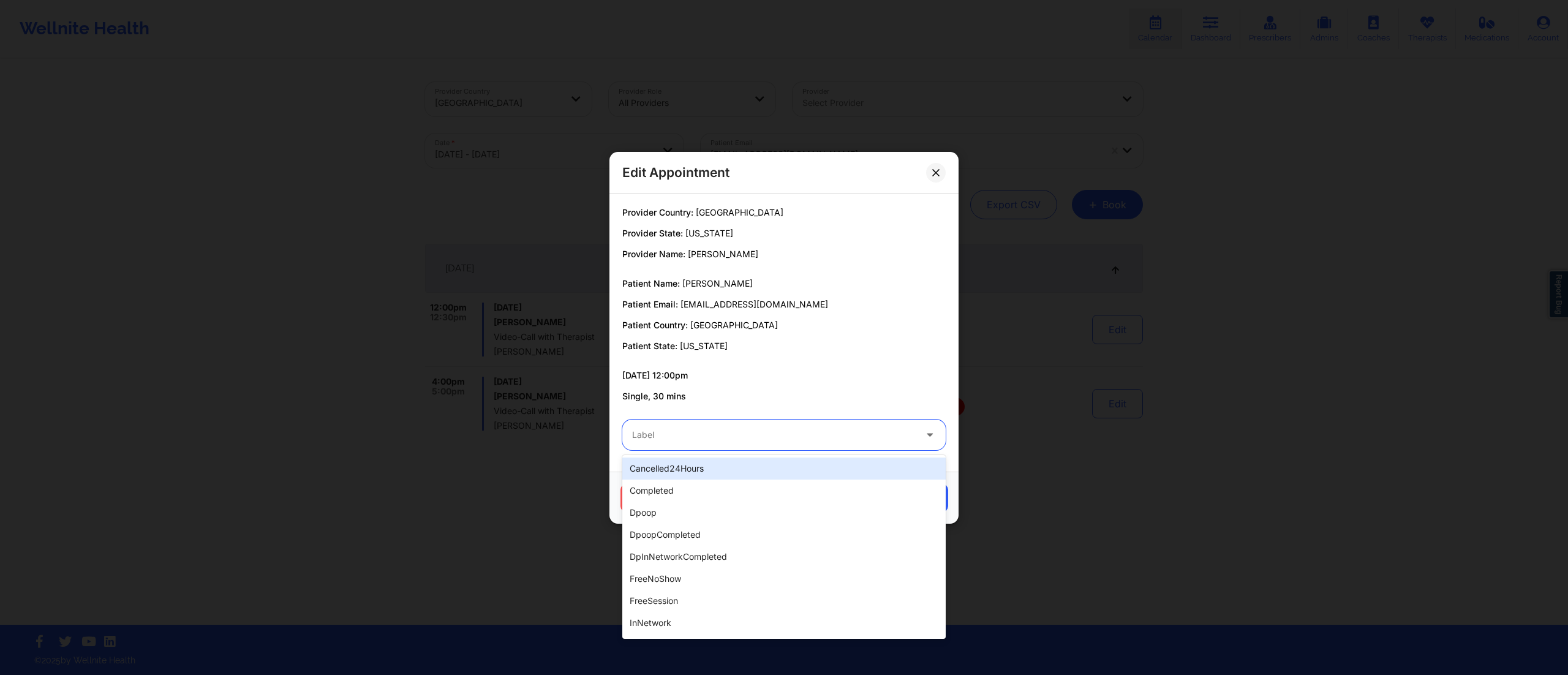
click at [721, 441] on div at bounding box center [773, 434] width 283 height 15
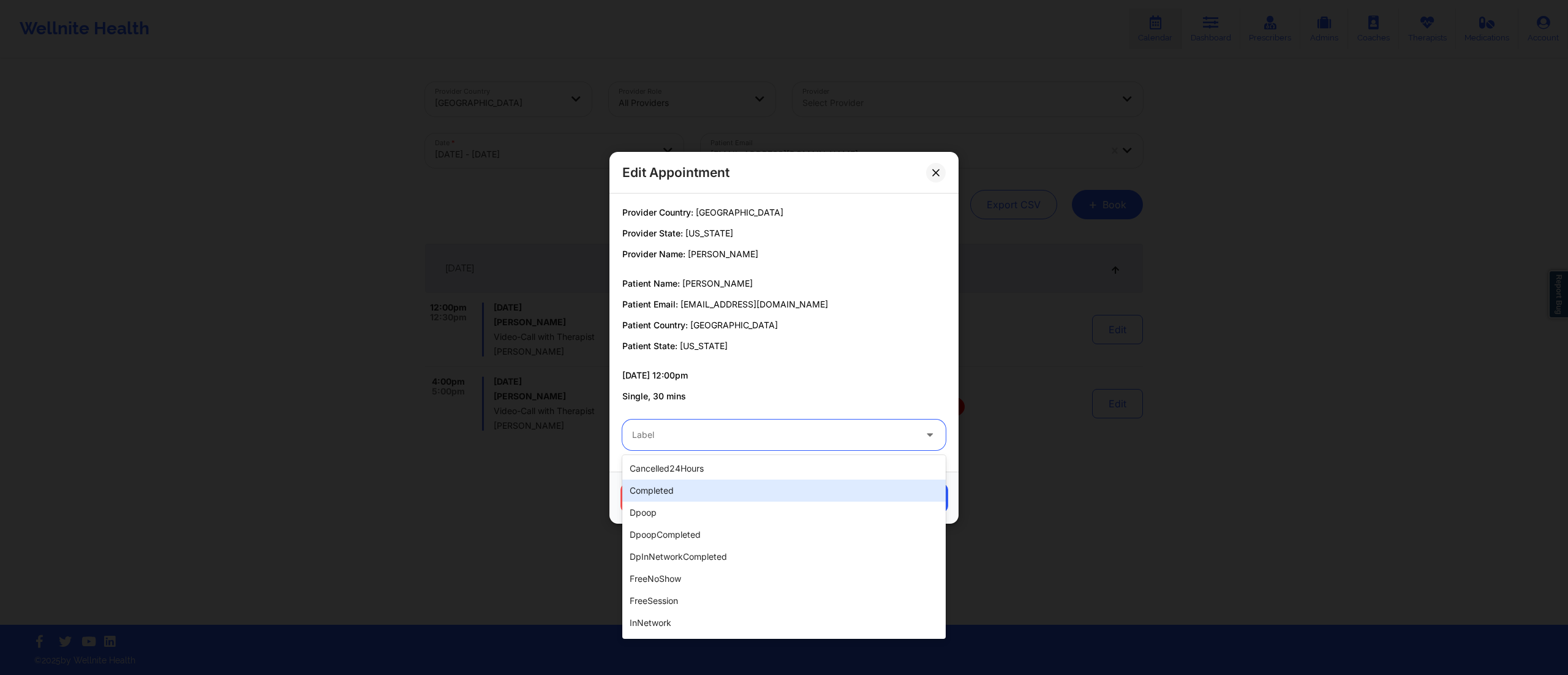
click at [672, 492] on div "completed" at bounding box center [784, 490] width 324 height 22
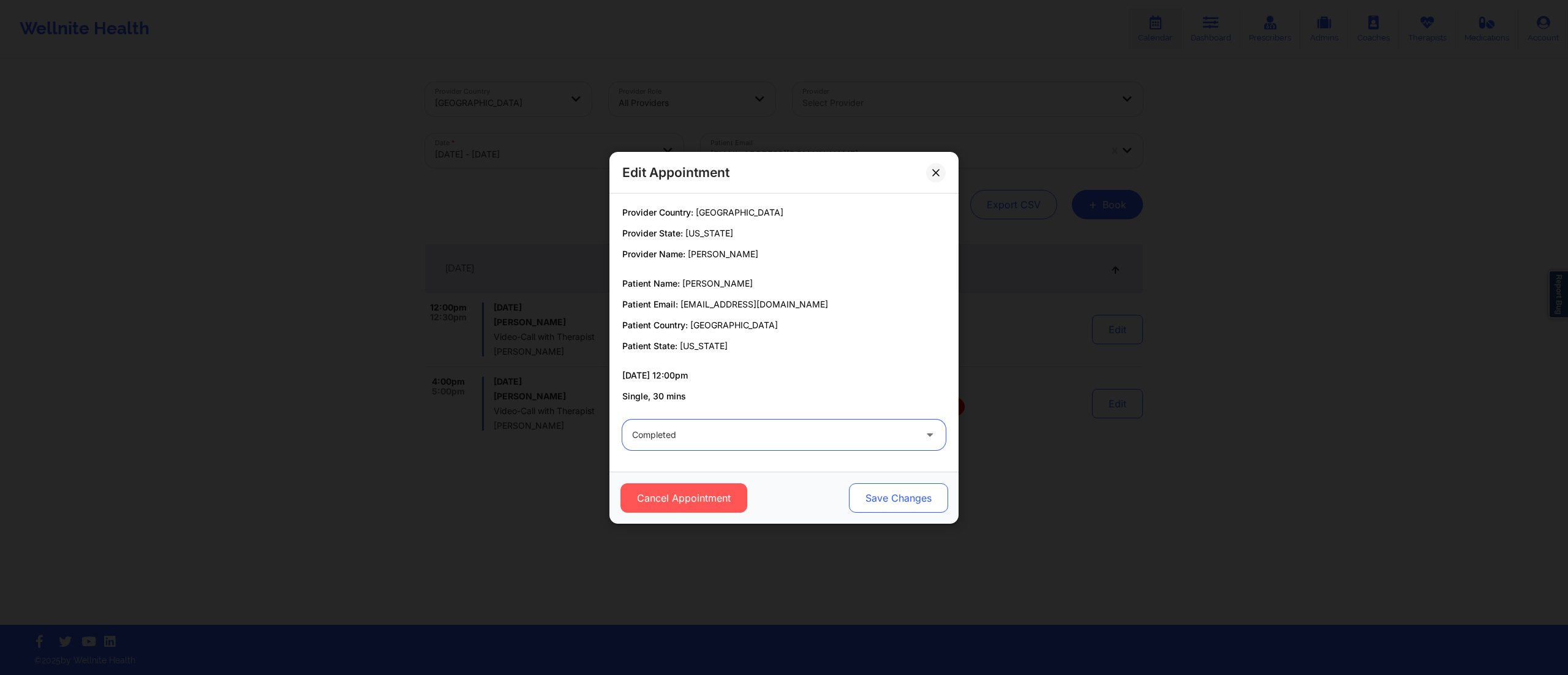
click at [884, 499] on button "Save Changes" at bounding box center [898, 498] width 99 height 29
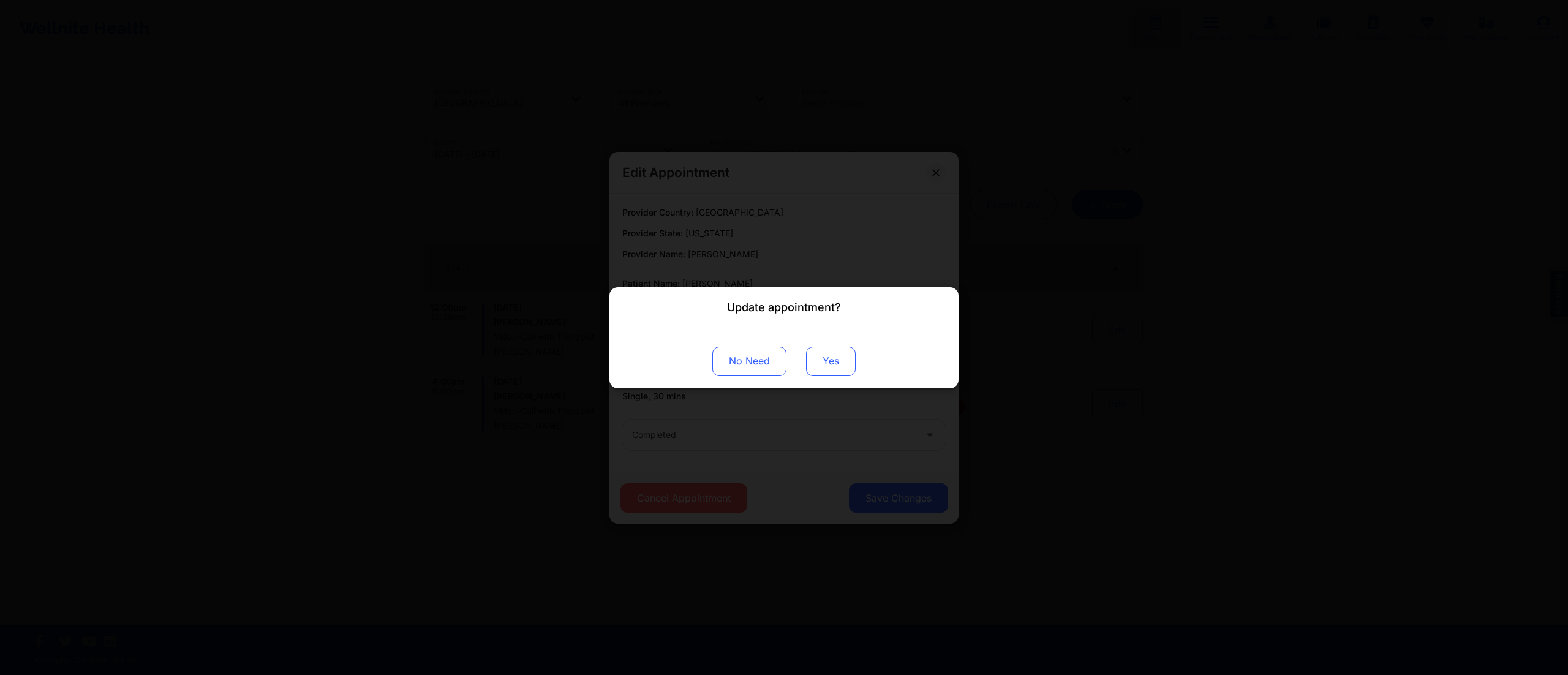
click at [833, 361] on button "Yes" at bounding box center [830, 361] width 50 height 29
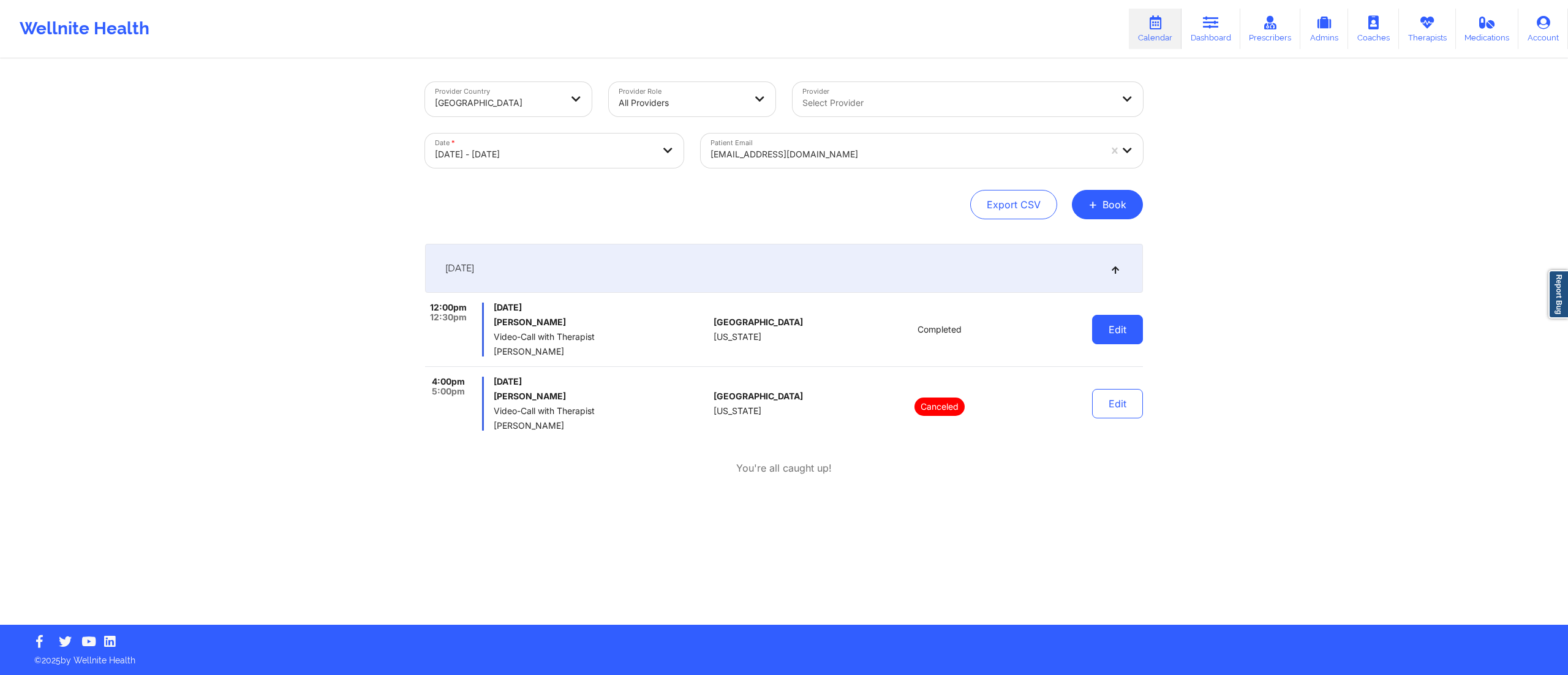
click at [1118, 331] on button "Edit" at bounding box center [1117, 330] width 51 height 29
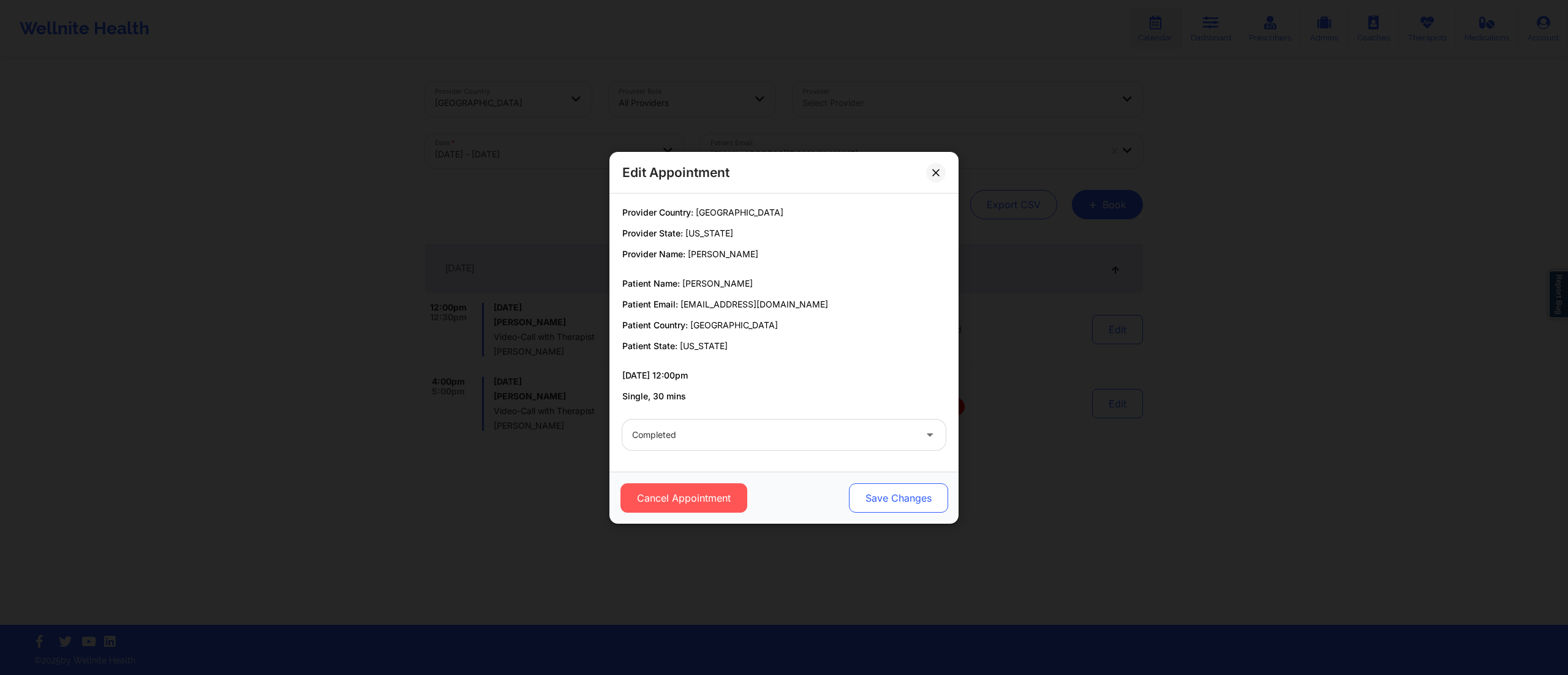
click at [868, 505] on button "Save Changes" at bounding box center [898, 498] width 99 height 29
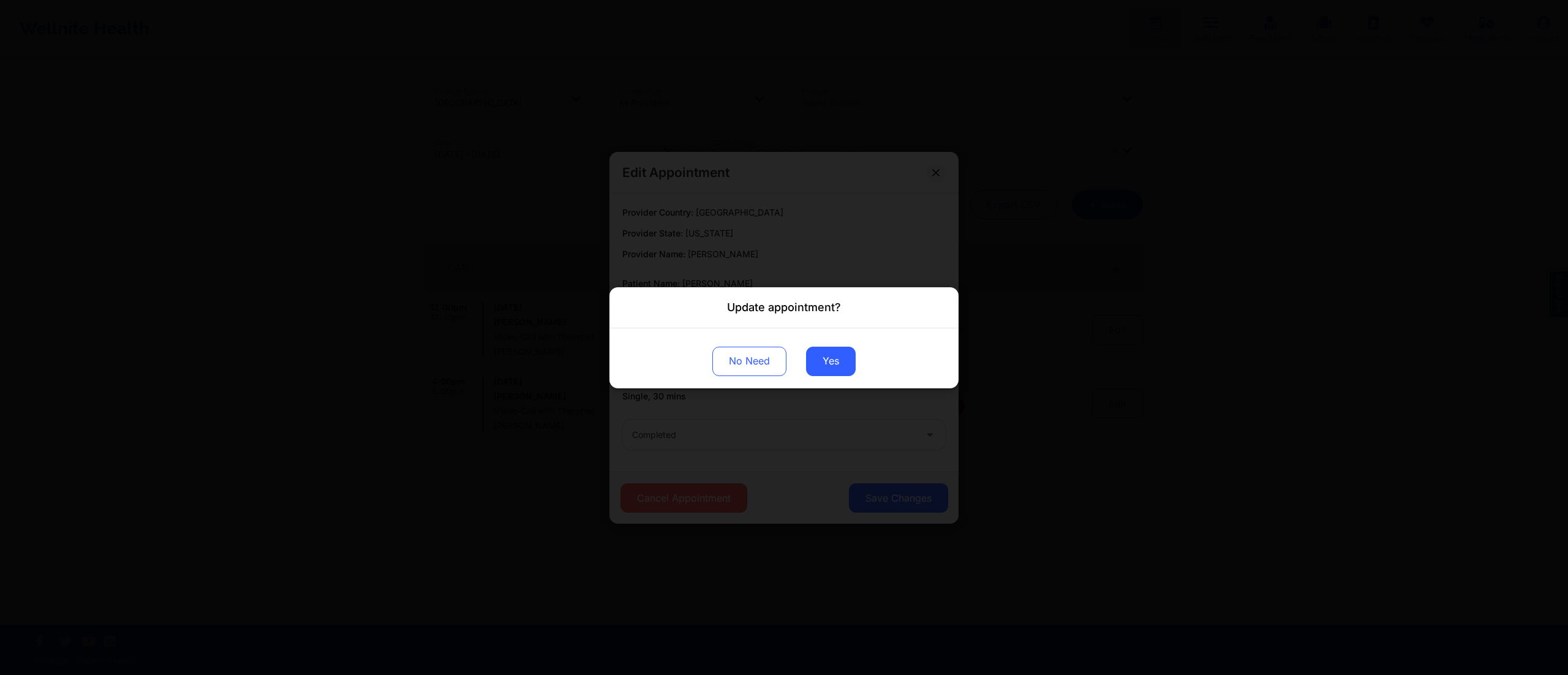
click at [804, 359] on div "No Need Yes" at bounding box center [784, 357] width 349 height 60
click at [825, 360] on button "Yes" at bounding box center [830, 361] width 50 height 29
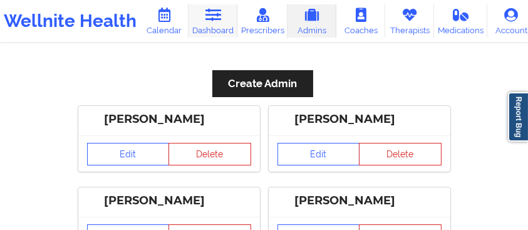
click at [211, 19] on icon at bounding box center [213, 15] width 16 height 14
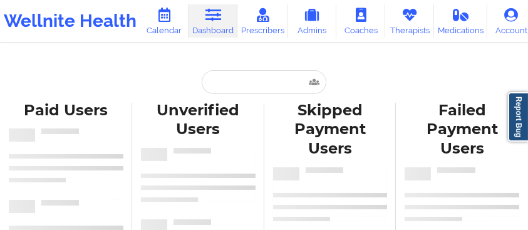
click at [252, 94] on div "Paid Users Unverified Users Skipped Payment Users Failed Payment Users" at bounding box center [264, 233] width 528 height 279
click at [252, 88] on input "text" at bounding box center [264, 82] width 124 height 24
paste input "[PERSON_NAME]"
type input "[PERSON_NAME]"
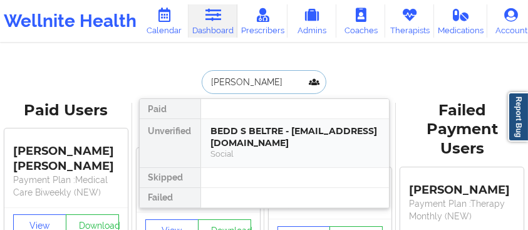
click at [252, 138] on div "BEDD S BELTRE - [EMAIL_ADDRESS][DOMAIN_NAME]" at bounding box center [295, 136] width 168 height 23
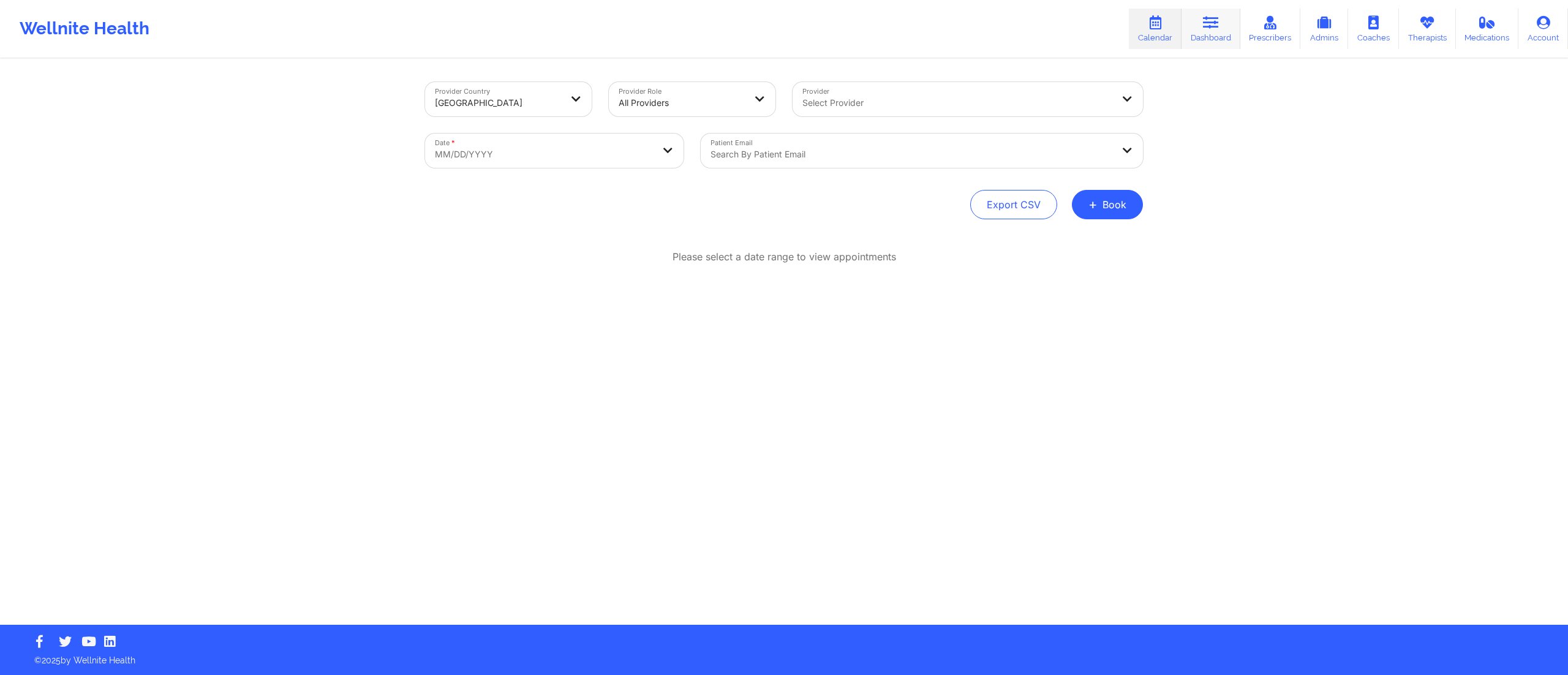
click at [1210, 28] on icon at bounding box center [1211, 22] width 16 height 14
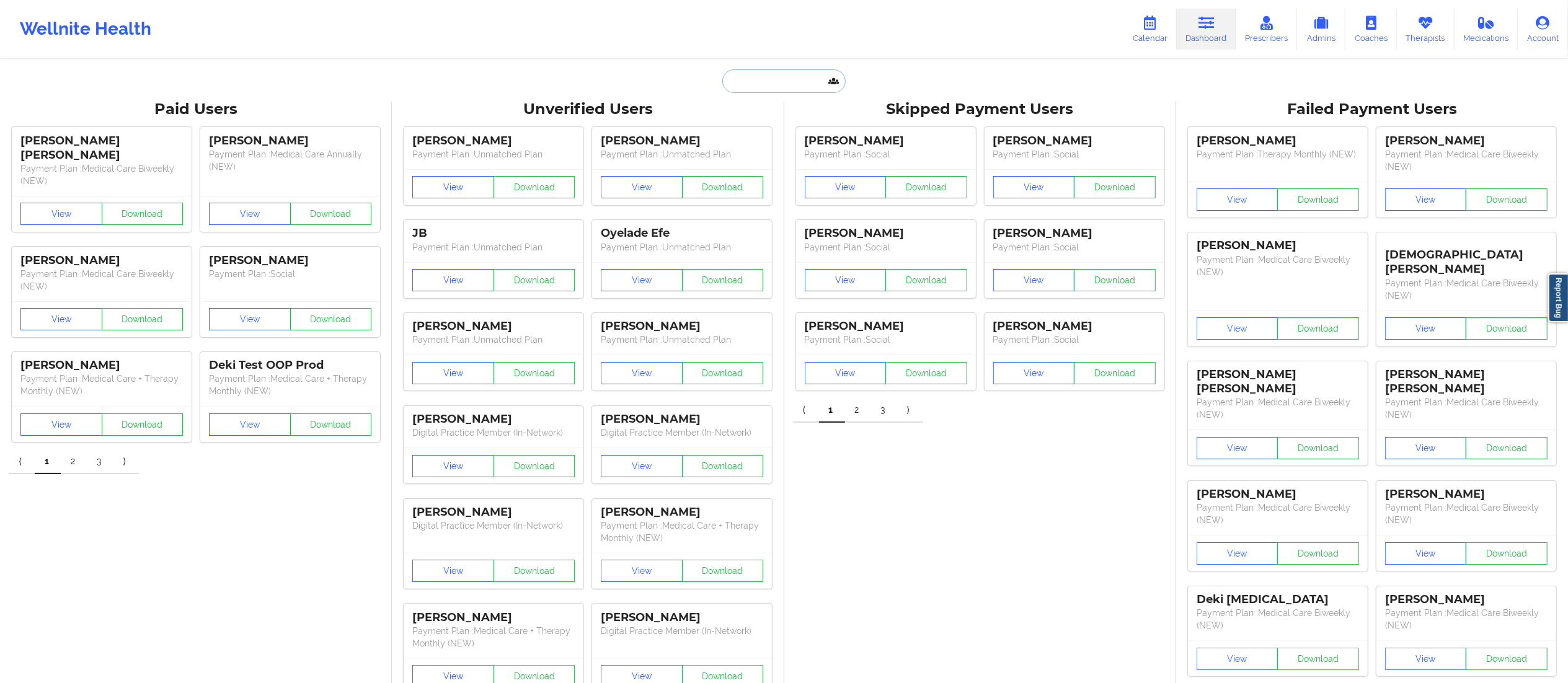
click at [778, 84] on input "text" at bounding box center [784, 81] width 123 height 24
paste input "[EMAIL_ADDRESS][DOMAIN_NAME]"
type input "[EMAIL_ADDRESS][DOMAIN_NAME]"
click at [761, 137] on div "Griselda Rodriguez - gbrs1983@gmail.com" at bounding box center [815, 135] width 166 height 23
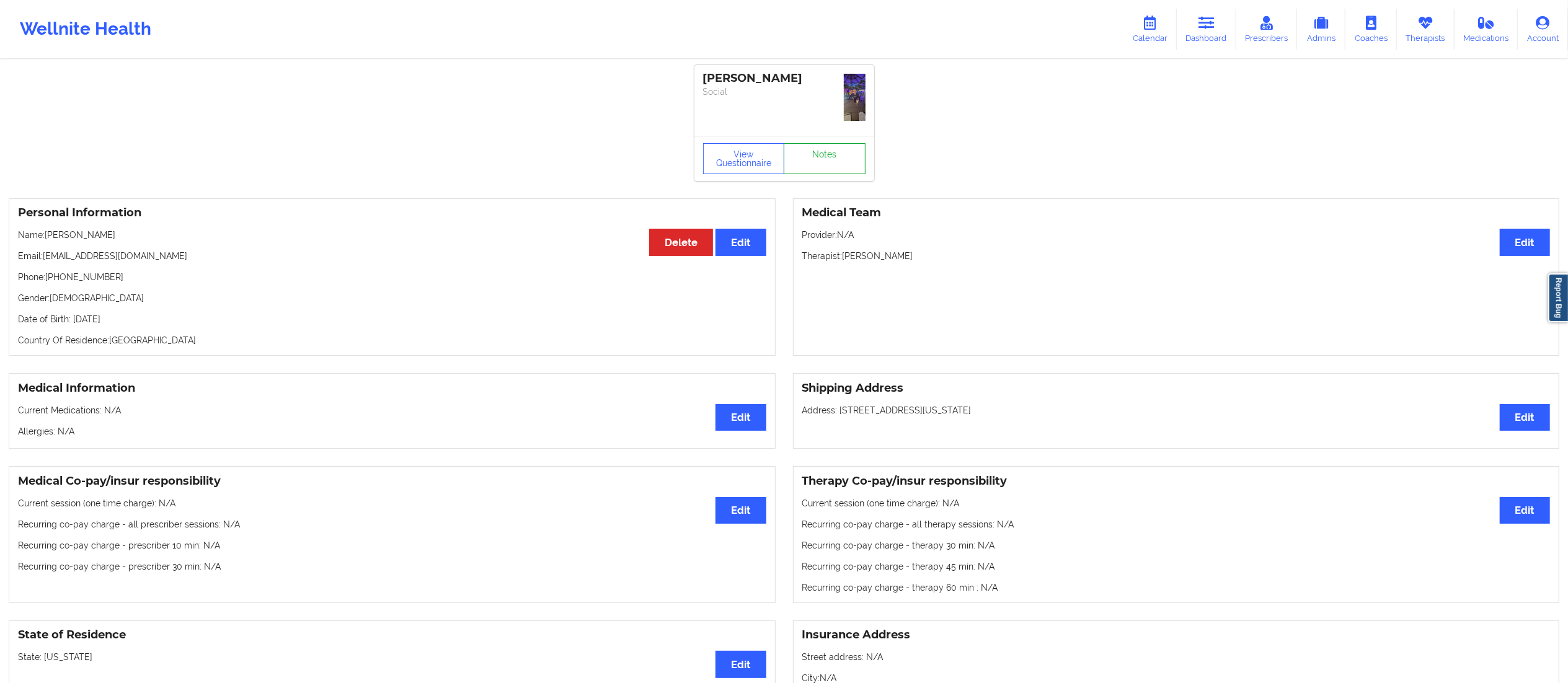
click at [807, 158] on link "Notes" at bounding box center [824, 158] width 82 height 31
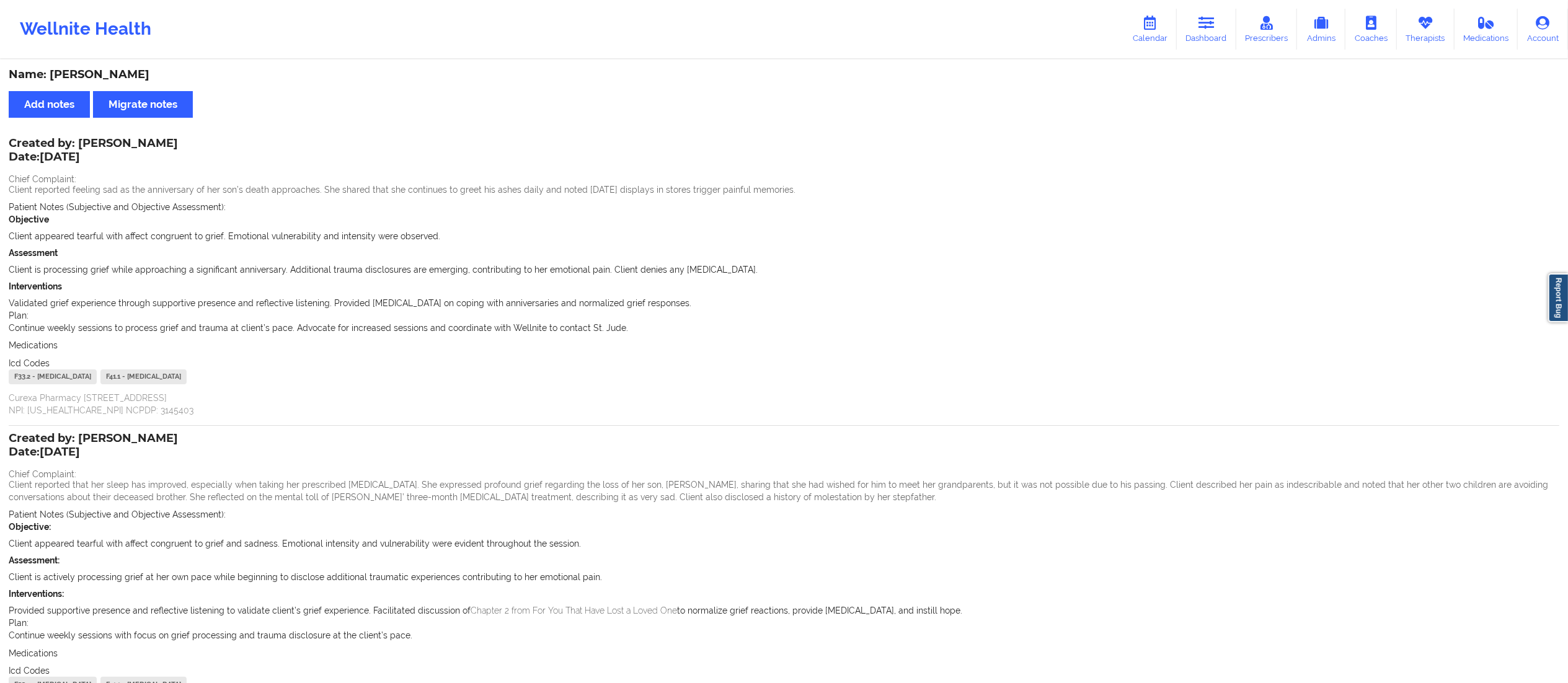
drag, startPoint x: 44, startPoint y: 148, endPoint x: 110, endPoint y: 148, distance: 66.0
click at [110, 148] on div "Created by: Madelyn Garrett Date: 10/09/2025" at bounding box center [93, 150] width 169 height 29
drag, startPoint x: 11, startPoint y: 183, endPoint x: 467, endPoint y: 187, distance: 456.0
click at [467, 187] on p "Client reported feeling sad as the anniversary of her son’s death approaches. S…" at bounding box center [784, 189] width 1551 height 13
drag, startPoint x: 28, startPoint y: 236, endPoint x: 272, endPoint y: 240, distance: 244.0
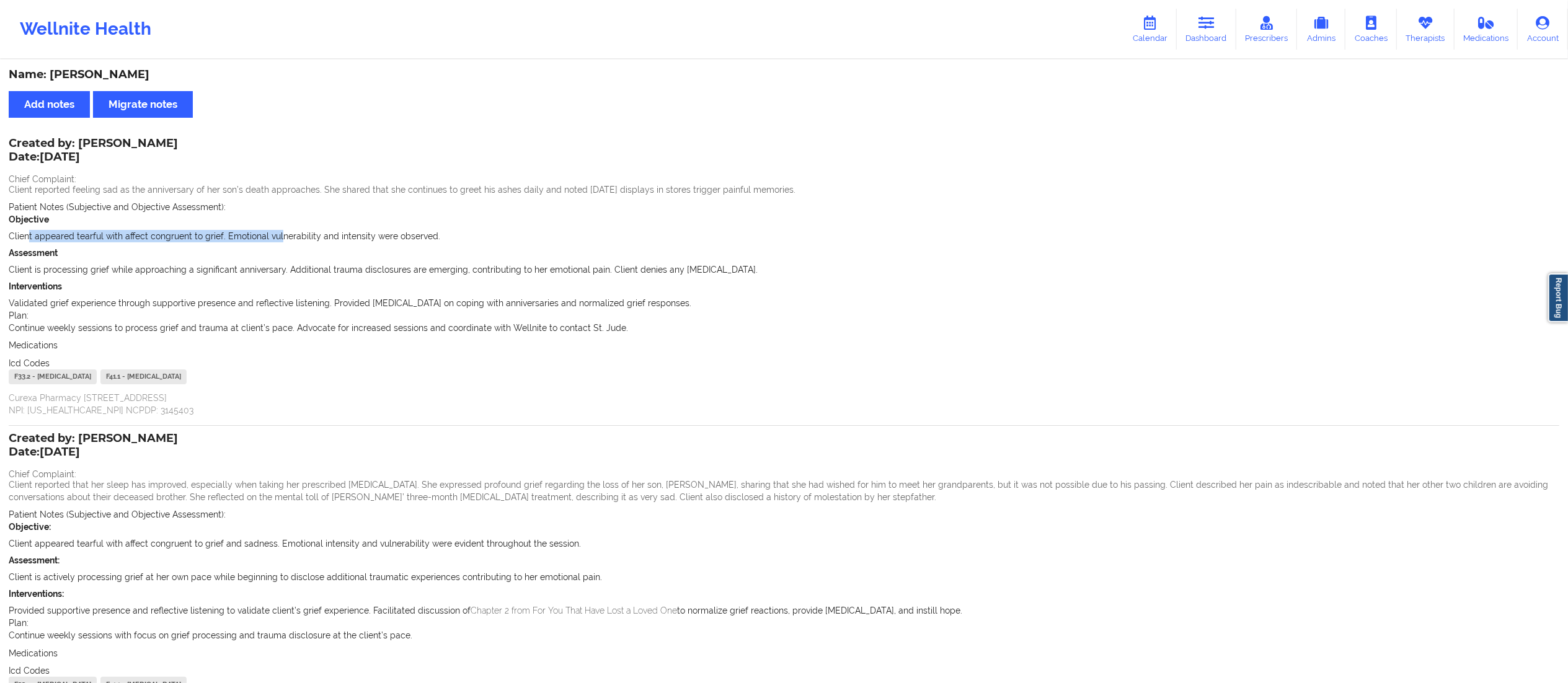
click at [272, 240] on p "Client appeared tearful with affect congruent to grief. Emotional vulnerability…" at bounding box center [784, 236] width 1551 height 13
